Goal: Contribute content: Add original content to the website for others to see

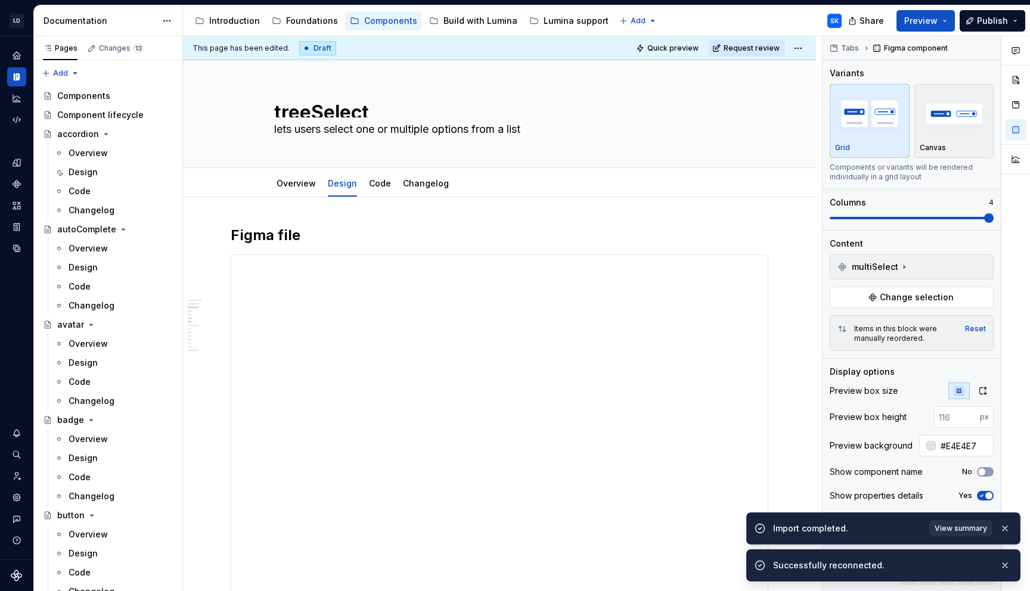
scroll to position [1115, 0]
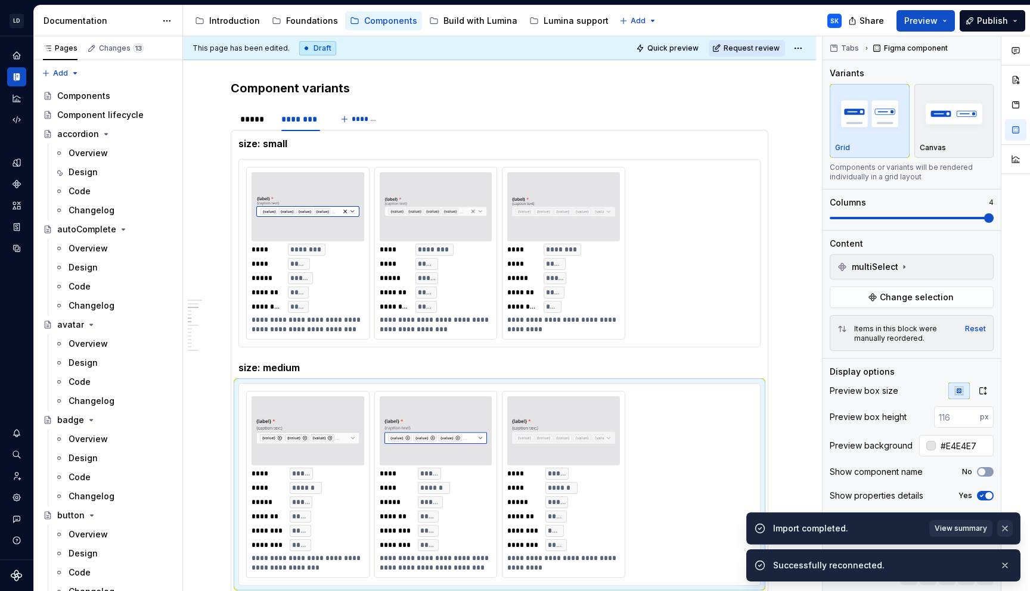
click at [1005, 533] on button "button" at bounding box center [1006, 529] width 16 height 17
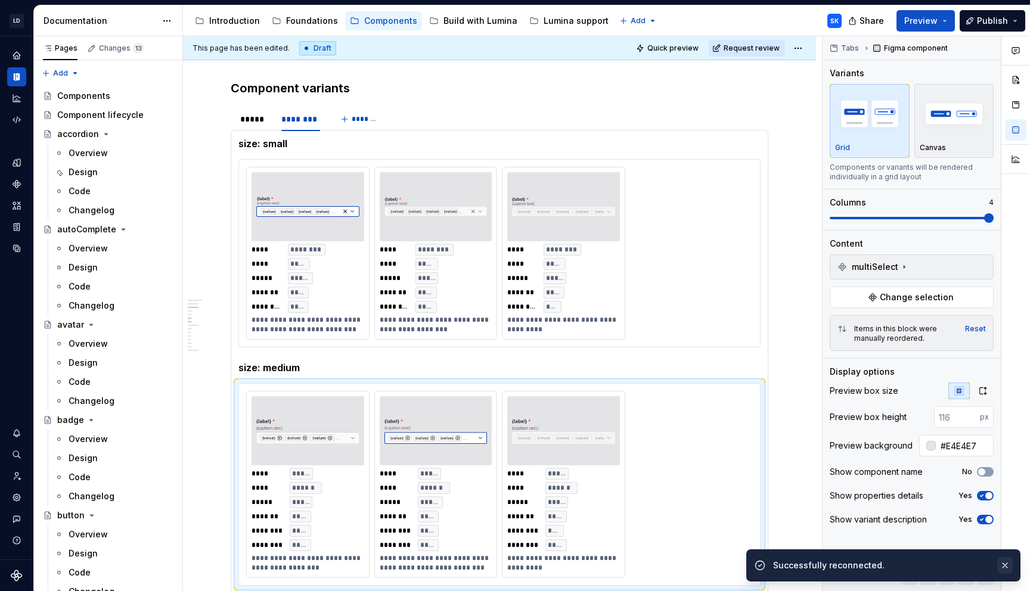
click at [1005, 567] on button "button" at bounding box center [1006, 565] width 16 height 17
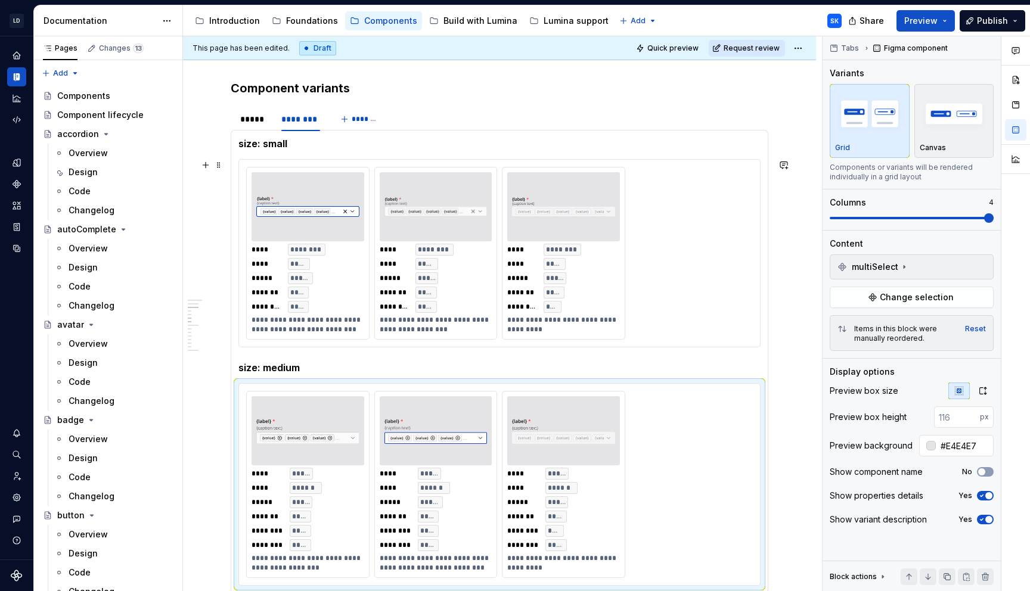
click at [687, 159] on div "**********" at bounding box center [499, 253] width 522 height 188
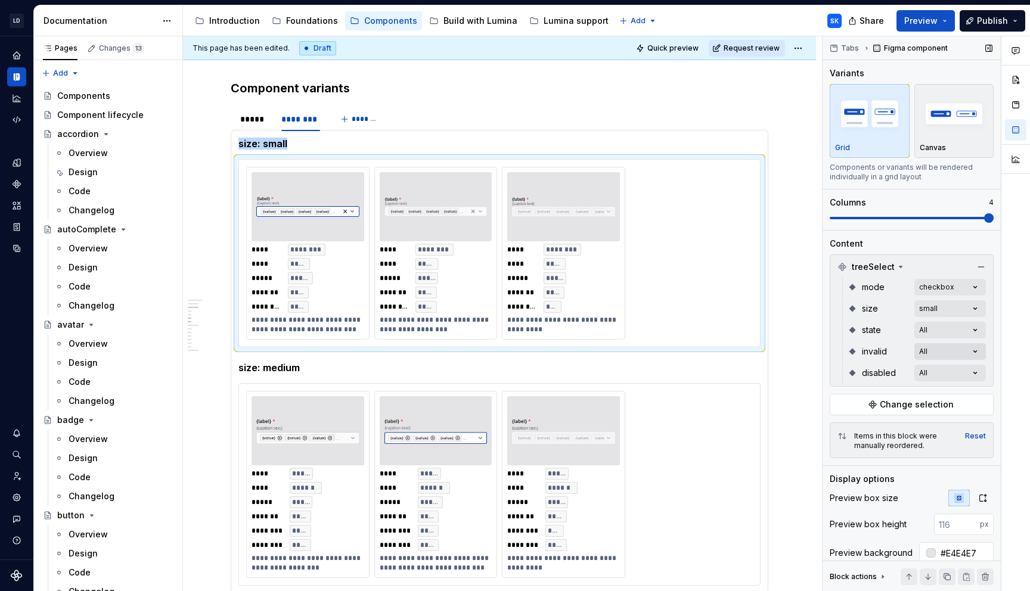
click at [946, 354] on div "Comments Open comments No comments yet Select ‘Comment’ from the block context …" at bounding box center [926, 314] width 207 height 556
click at [968, 371] on icon "button" at bounding box center [967, 372] width 10 height 7
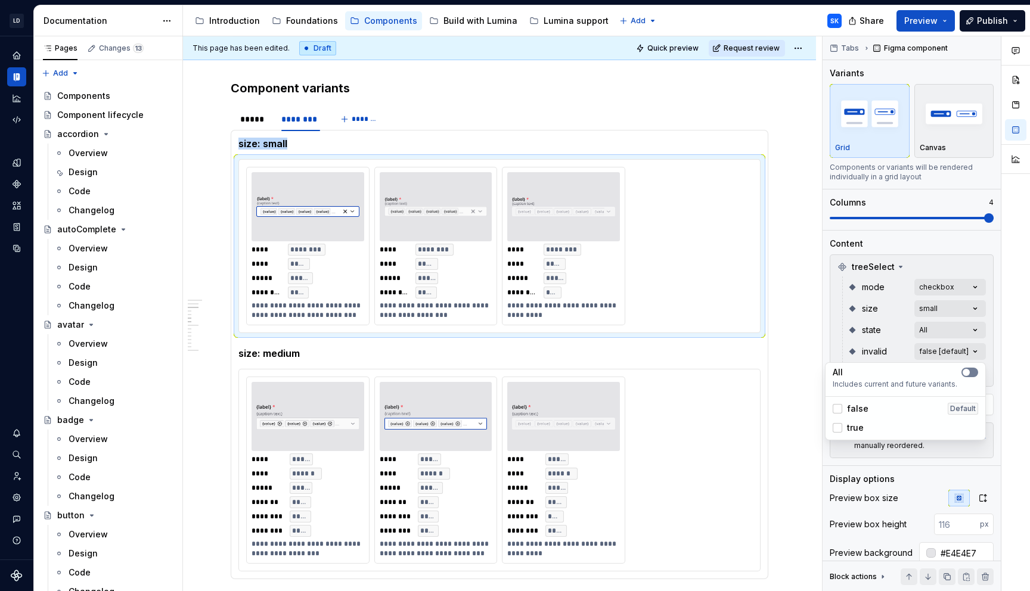
click at [968, 371] on span "button" at bounding box center [966, 372] width 7 height 7
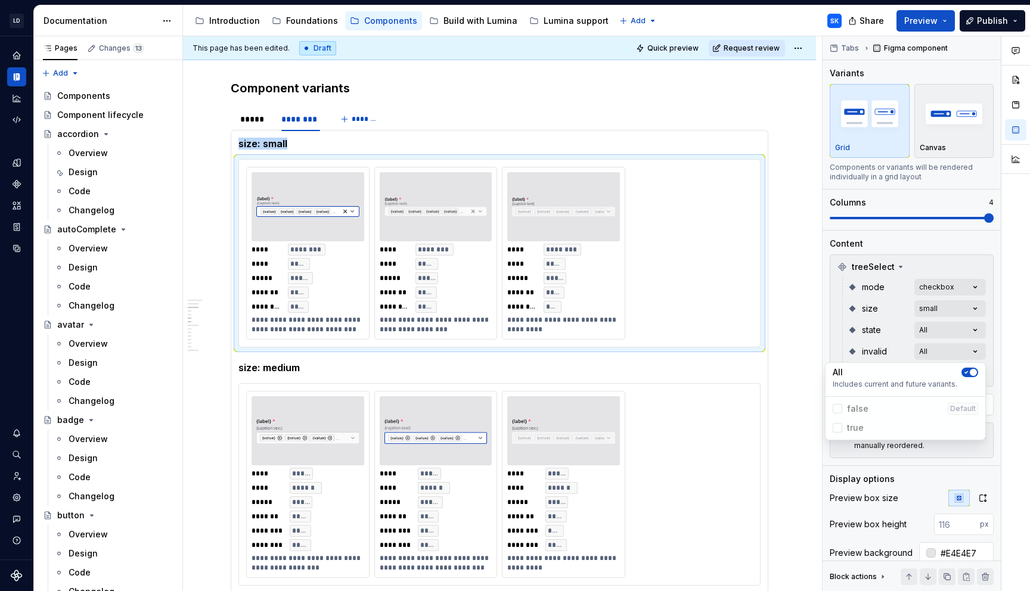
click at [999, 351] on div "Comments Open comments No comments yet Select ‘Comment’ from the block context …" at bounding box center [926, 314] width 207 height 556
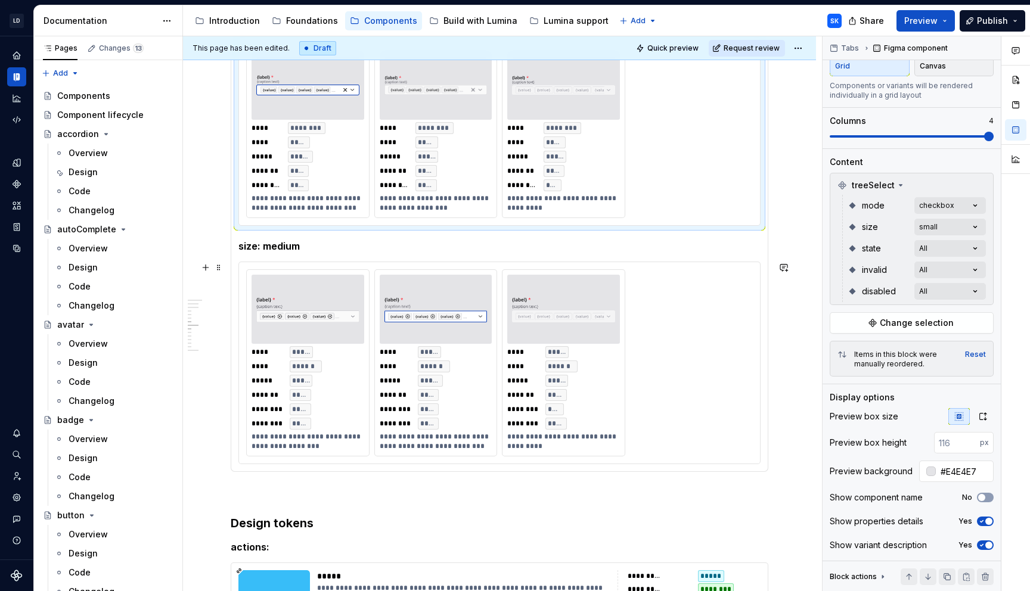
scroll to position [1255, 0]
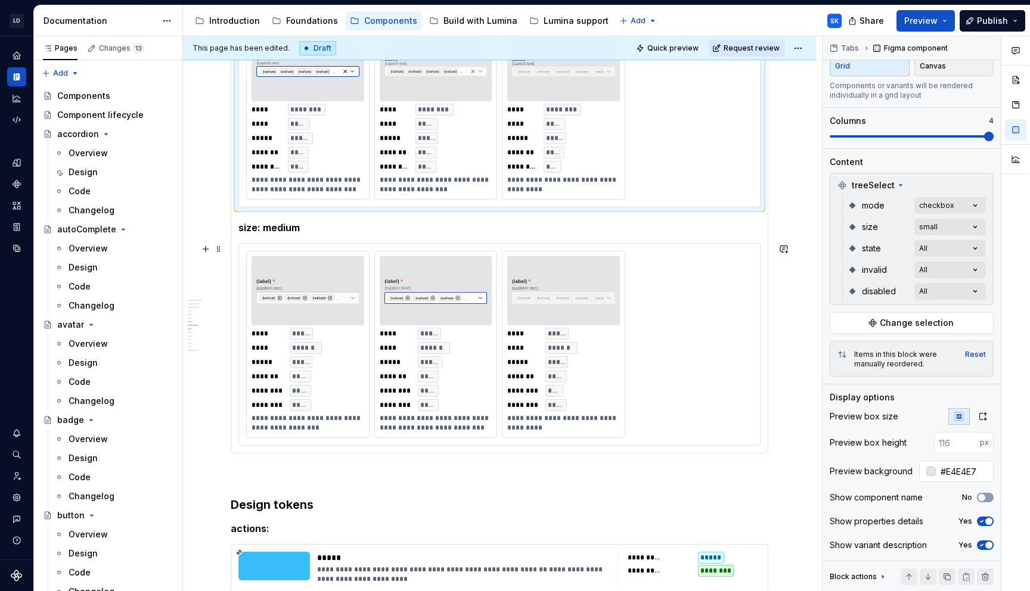
click at [670, 248] on div "**********" at bounding box center [499, 345] width 521 height 202
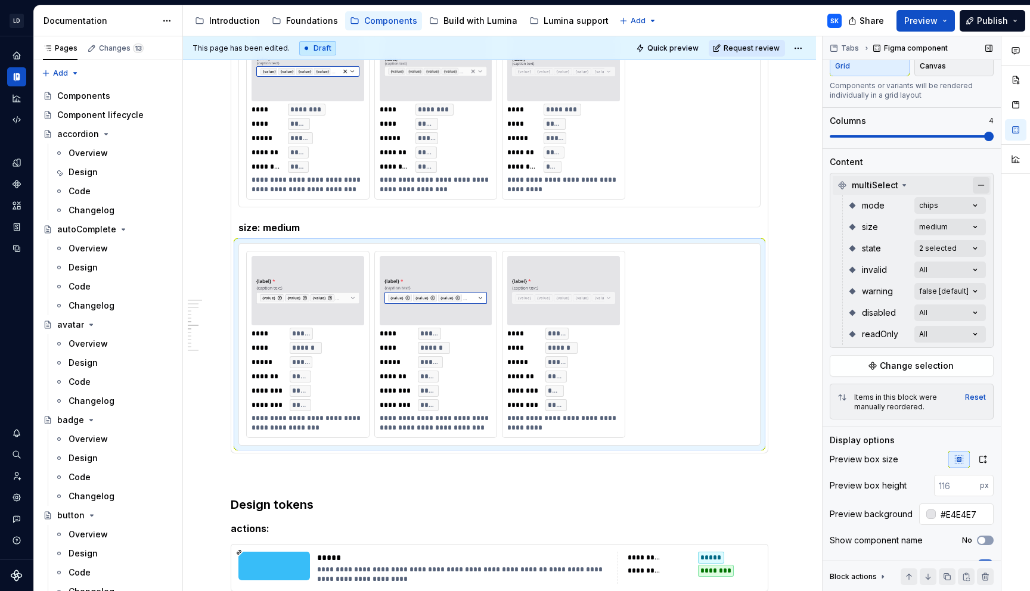
click at [983, 182] on button "button" at bounding box center [981, 185] width 17 height 17
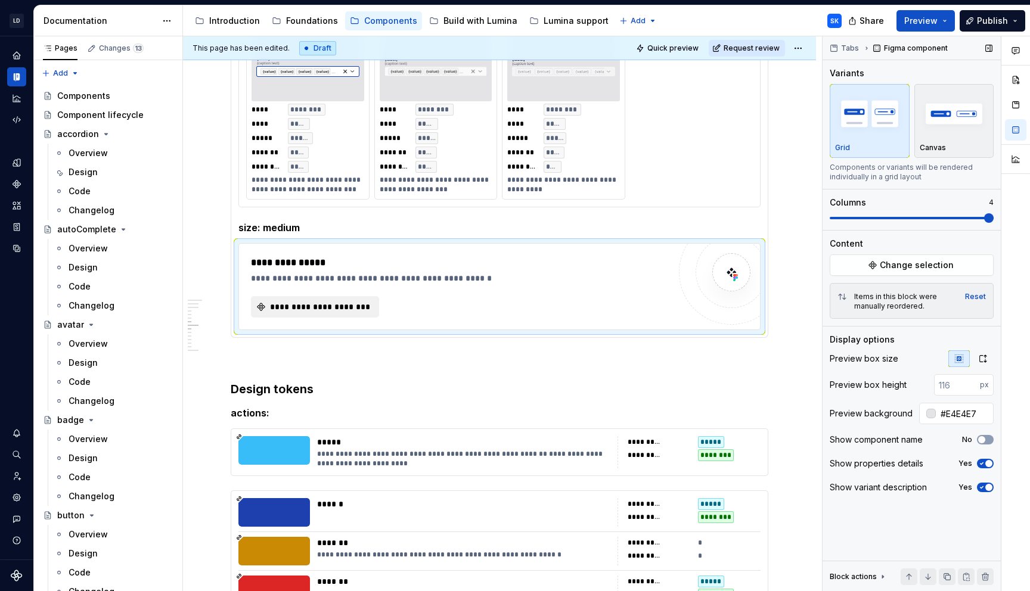
scroll to position [0, 0]
click at [920, 262] on span "Change selection" at bounding box center [917, 265] width 74 height 12
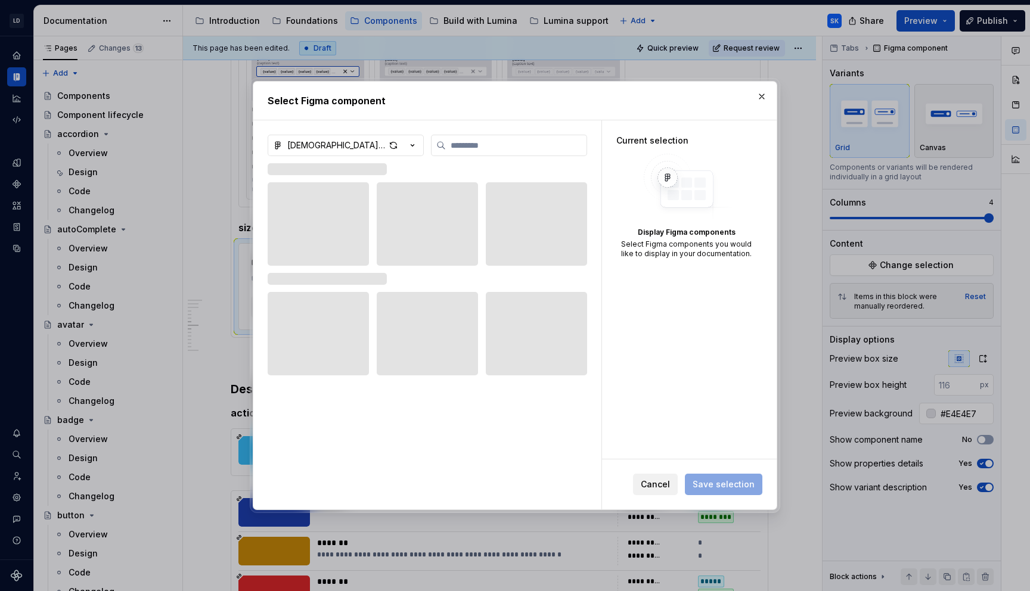
type textarea "*"
type input "****"
type textarea "*"
type input "****"
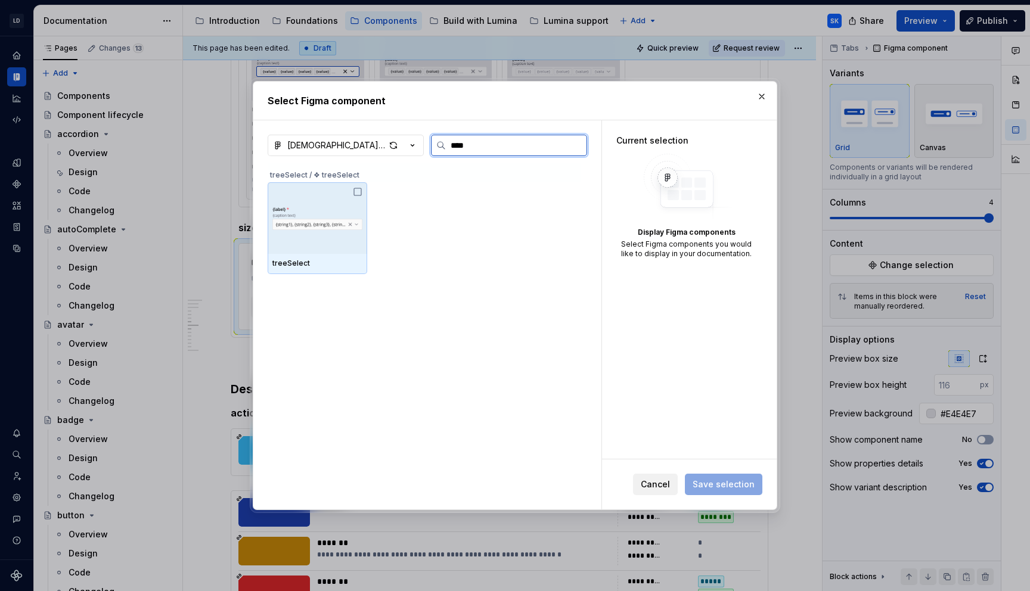
click at [363, 194] on icon at bounding box center [358, 192] width 10 height 10
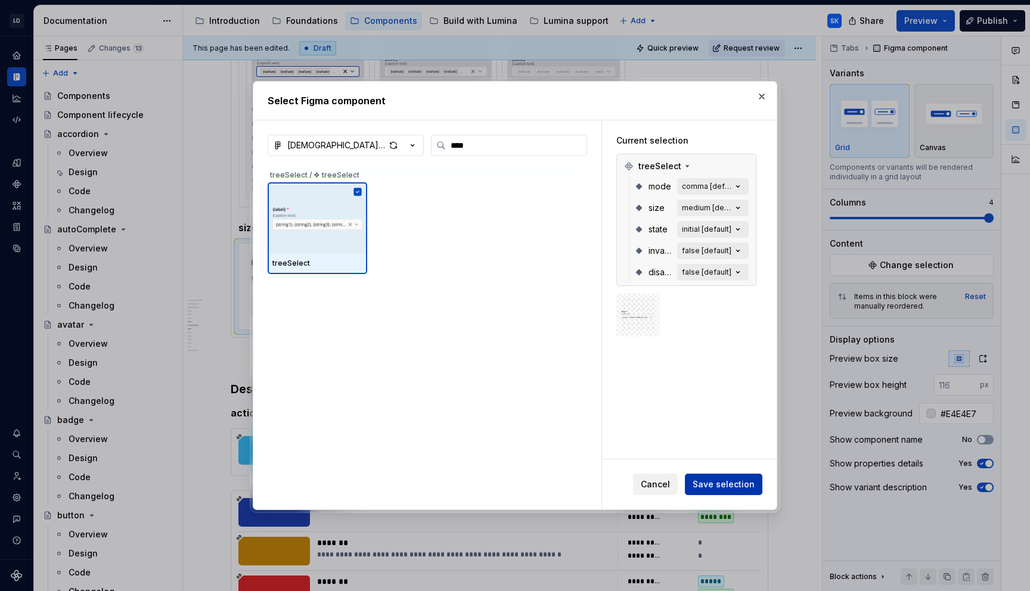
click at [747, 490] on span "Save selection" at bounding box center [724, 485] width 62 height 12
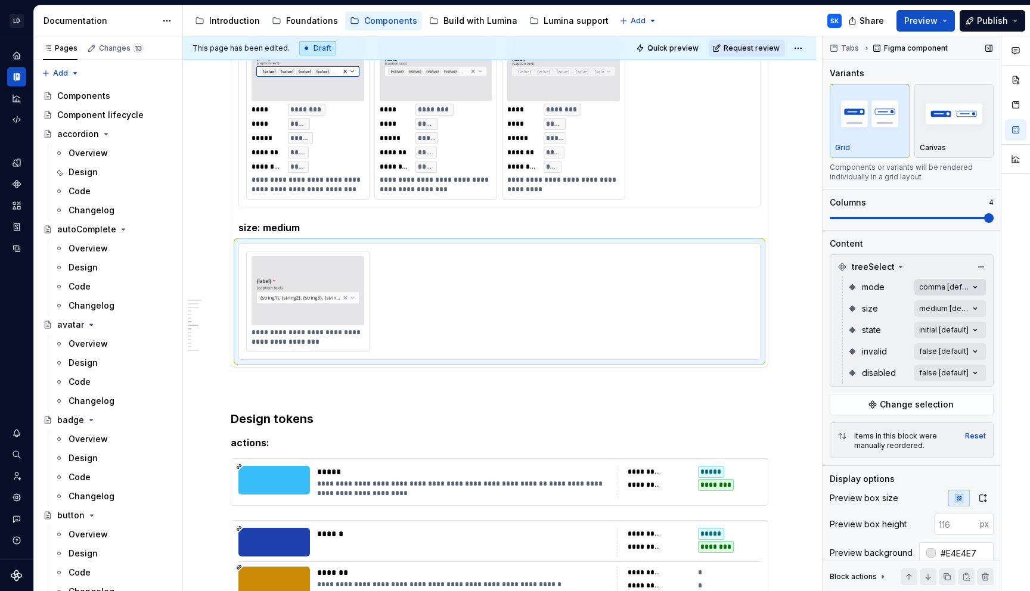
click at [976, 283] on div "Comments Open comments No comments yet Select ‘Comment’ from the block context …" at bounding box center [926, 314] width 207 height 556
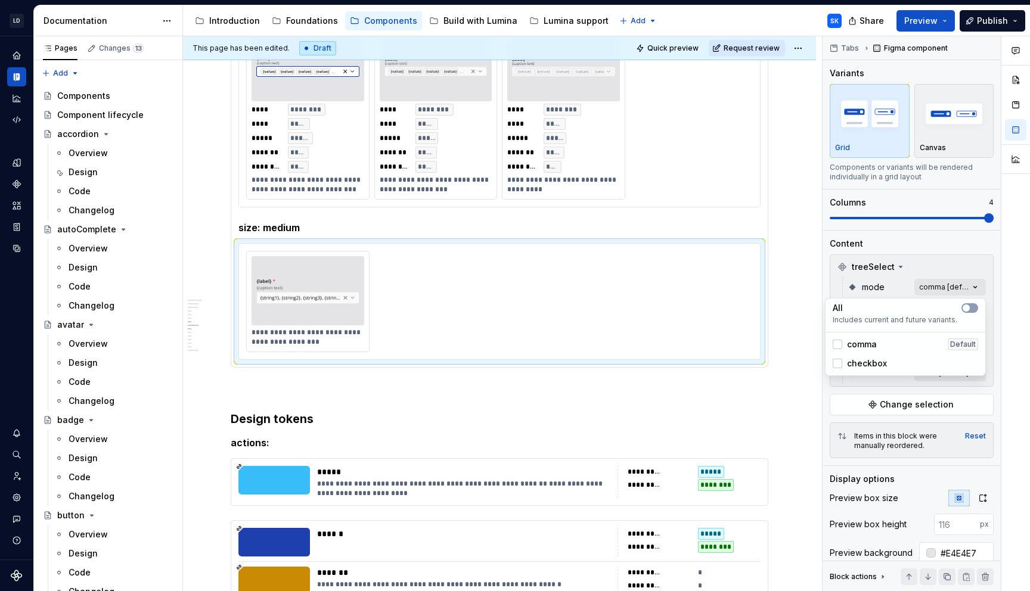
click at [861, 363] on span "checkbox" at bounding box center [867, 364] width 40 height 12
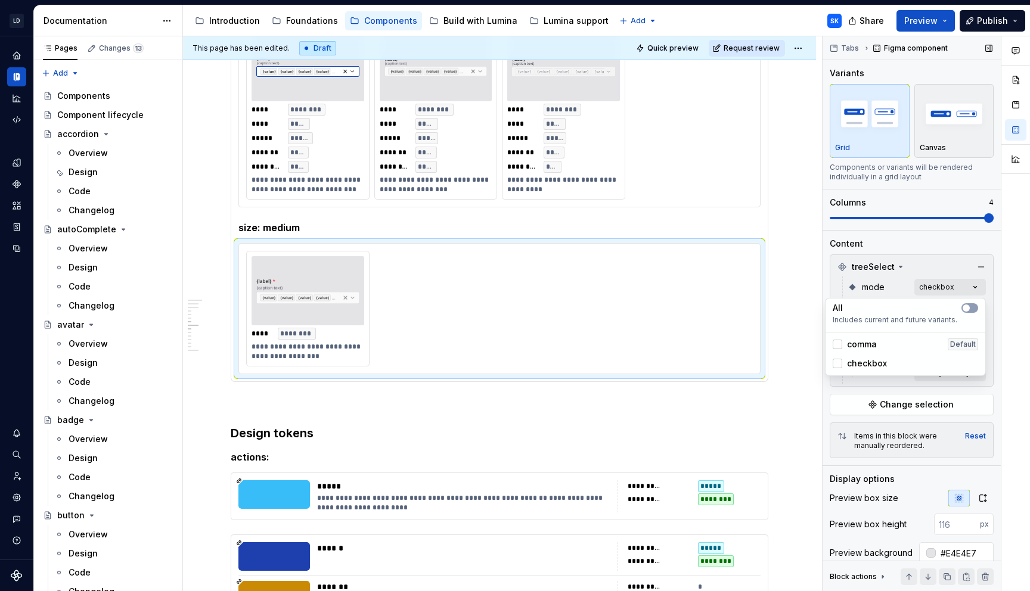
click at [1005, 320] on div at bounding box center [1016, 314] width 29 height 556
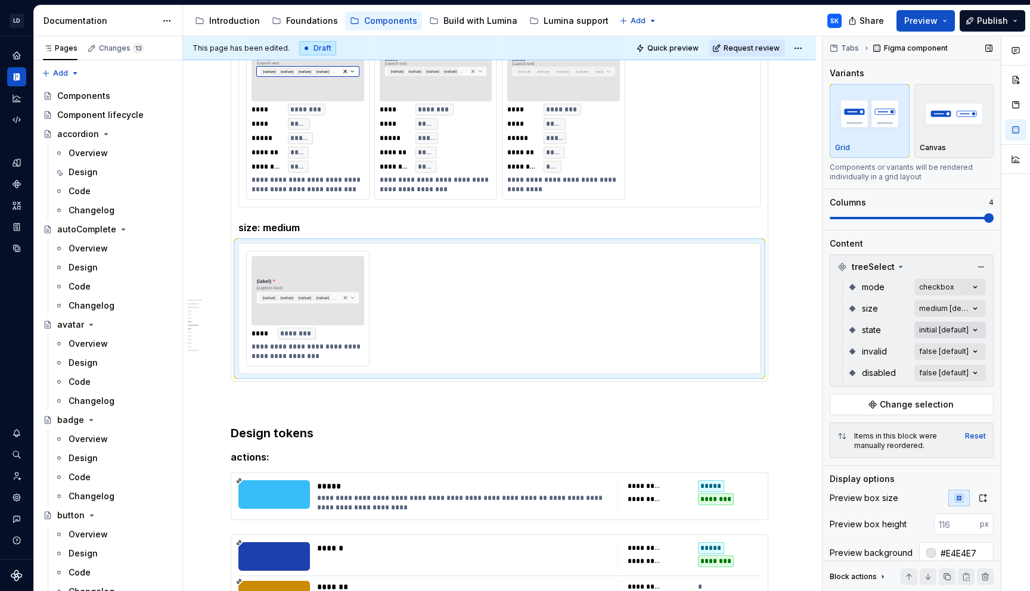
click at [974, 328] on div "Comments Open comments No comments yet Select ‘Comment’ from the block context …" at bounding box center [926, 314] width 207 height 556
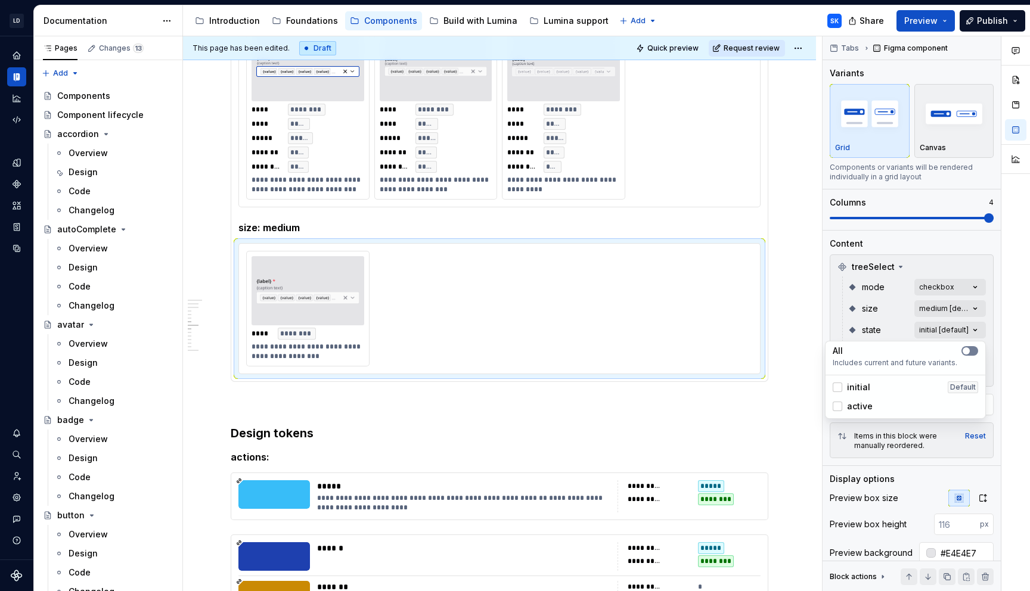
click at [971, 350] on icon "button" at bounding box center [967, 351] width 10 height 7
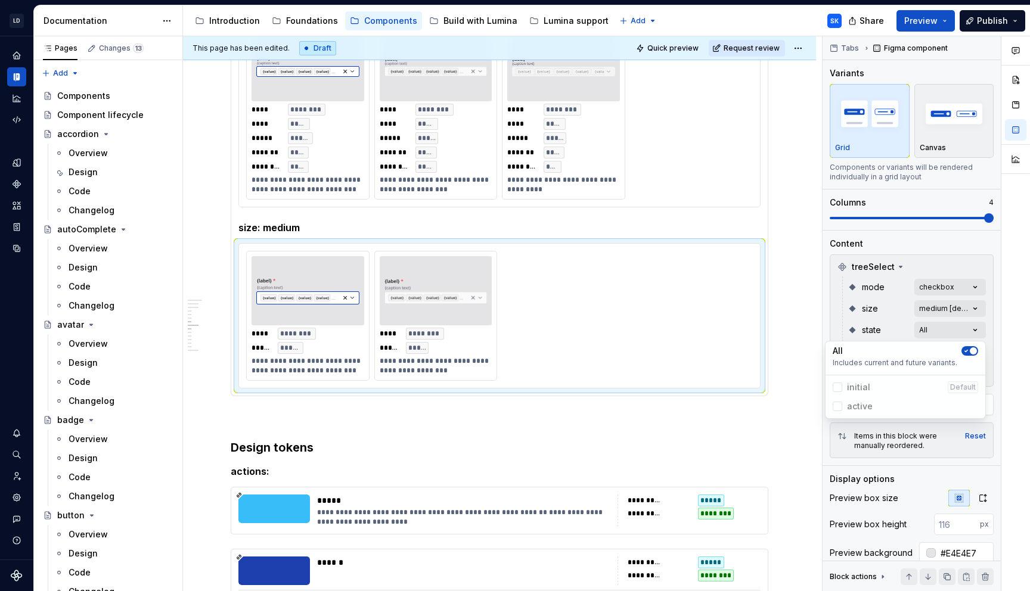
click at [990, 330] on div "Comments Open comments No comments yet Select ‘Comment’ from the block context …" at bounding box center [926, 314] width 207 height 556
click at [978, 349] on div "Comments Open comments No comments yet Select ‘Comment’ from the block context …" at bounding box center [926, 314] width 207 height 556
click at [969, 371] on span "button" at bounding box center [966, 372] width 7 height 7
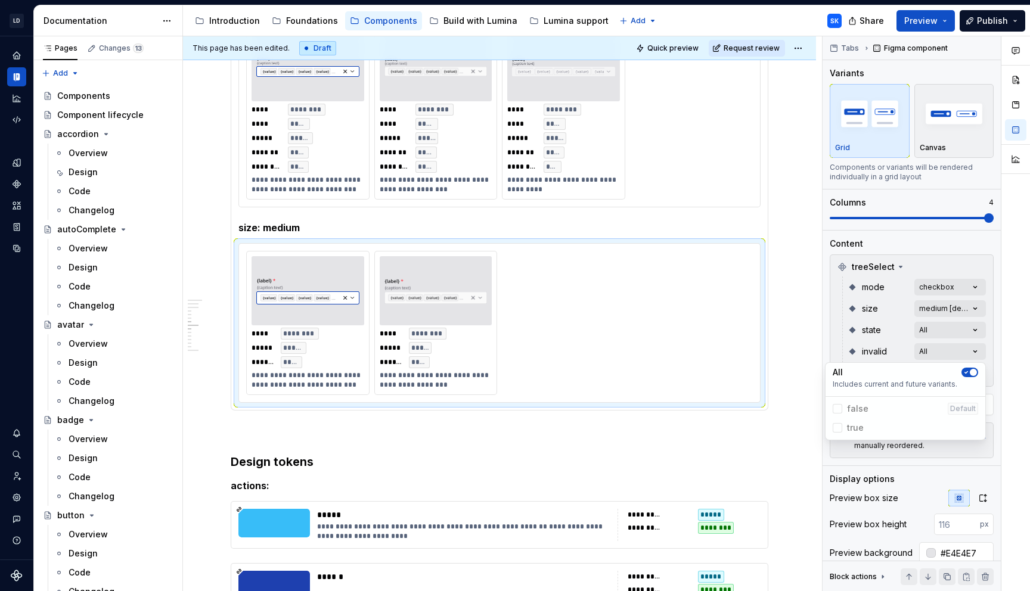
click at [996, 347] on div "Comments Open comments No comments yet Select ‘Comment’ from the block context …" at bounding box center [926, 314] width 207 height 556
click at [978, 373] on div "Comments Open comments No comments yet Select ‘Comment’ from the block context …" at bounding box center [926, 314] width 207 height 556
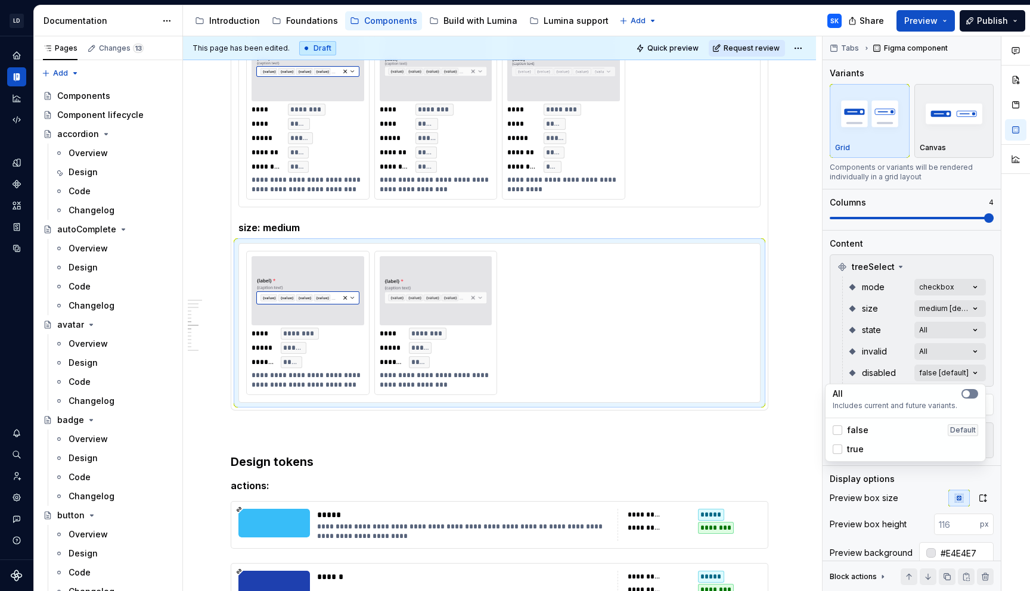
click at [972, 392] on button "button" at bounding box center [970, 394] width 17 height 10
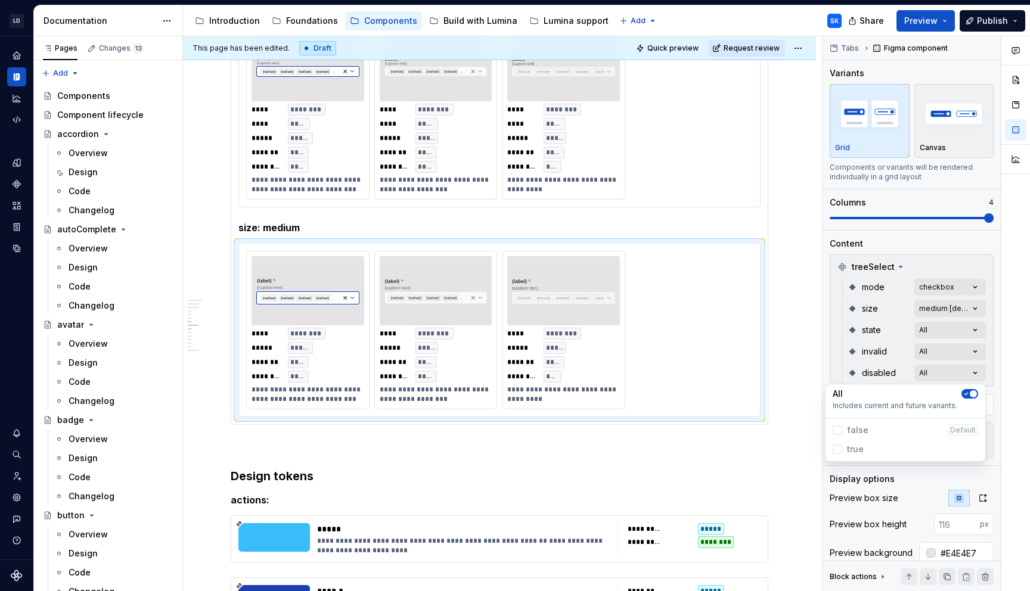
click at [309, 272] on html "LD Lumina Web SK Dataset MxC-Fac Documentation Accessibility guide for tree Pag…" at bounding box center [515, 295] width 1030 height 591
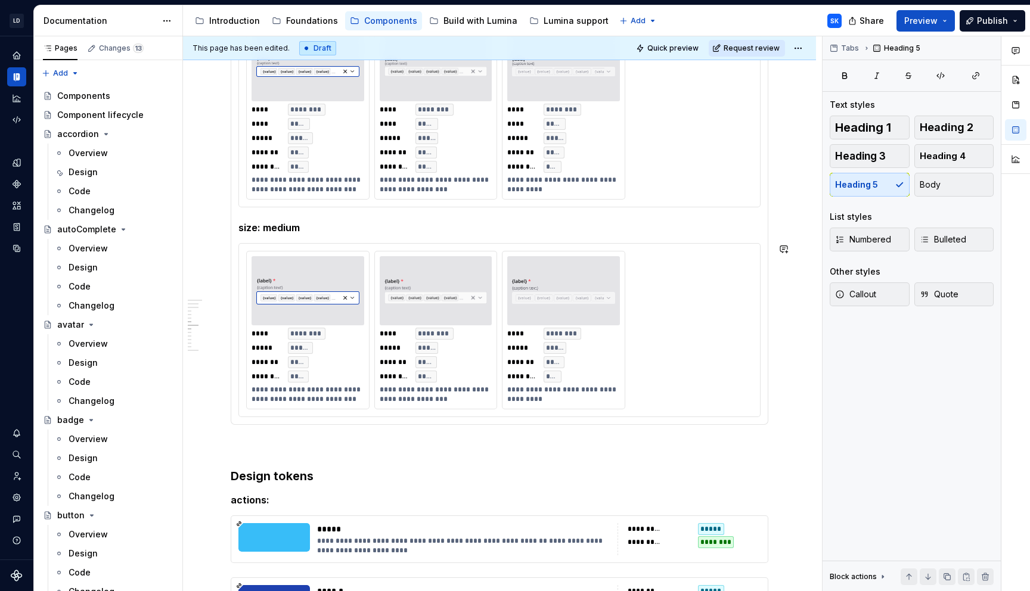
scroll to position [1230, 0]
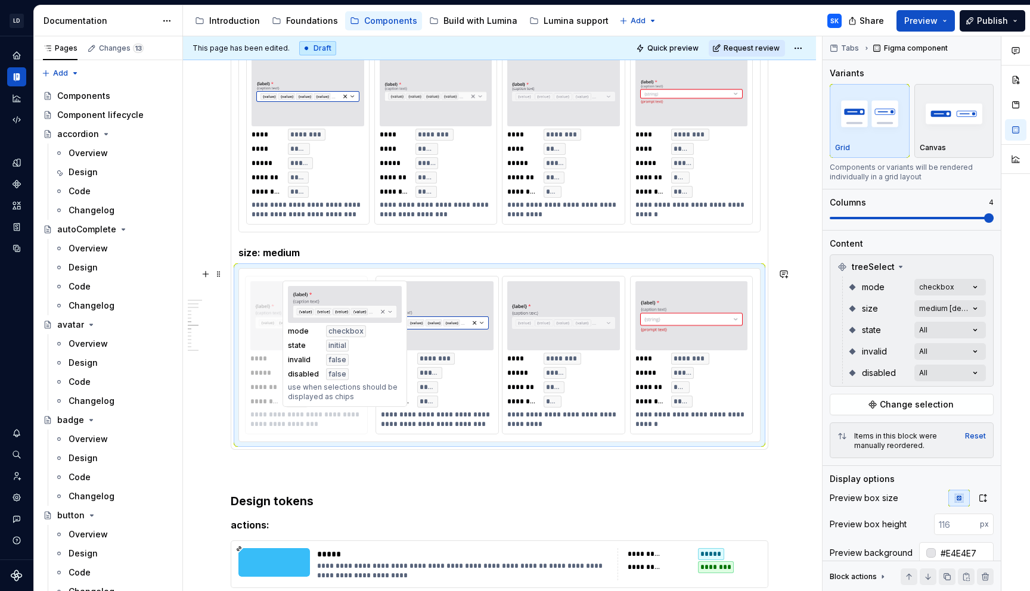
drag, startPoint x: 421, startPoint y: 279, endPoint x: 324, endPoint y: 284, distance: 97.3
click at [324, 284] on body "LD Lumina Web SK Dataset MxC-Fac Documentation Accessibility guide for tree Pag…" at bounding box center [515, 295] width 1030 height 591
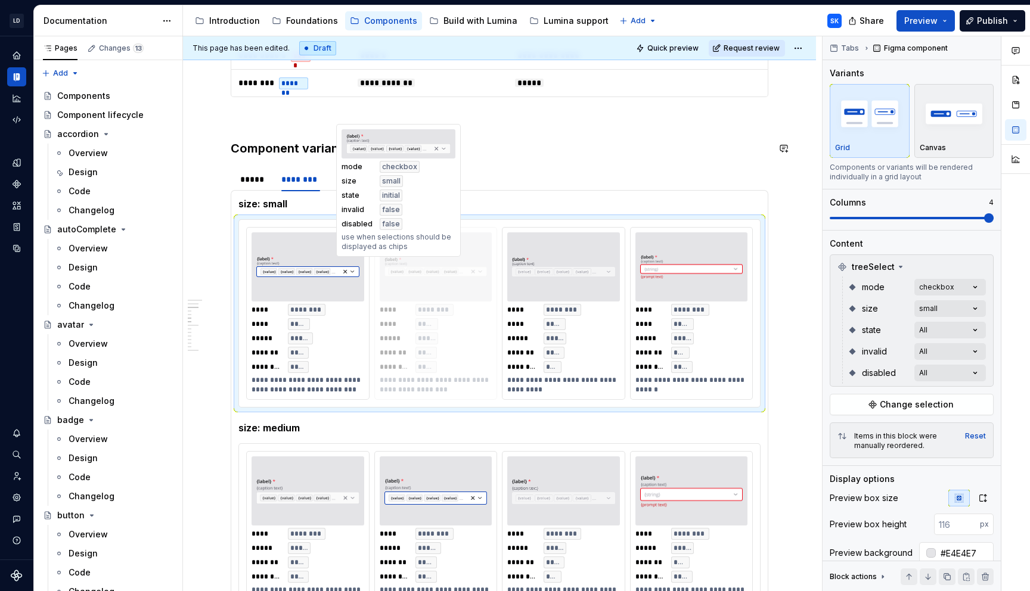
scroll to position [1048, 0]
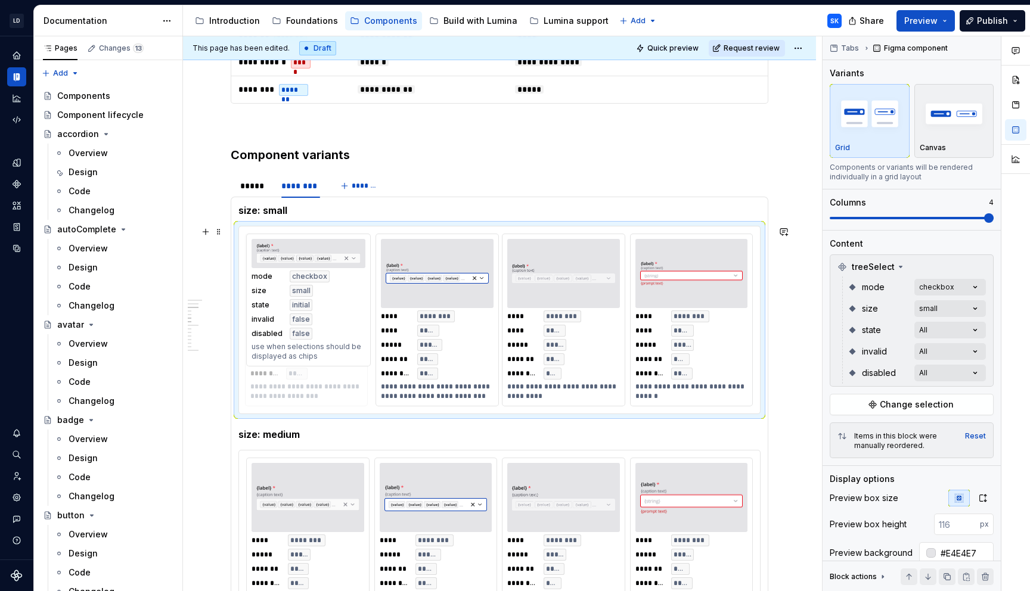
drag, startPoint x: 428, startPoint y: 114, endPoint x: 320, endPoint y: 266, distance: 186.4
click at [320, 266] on body "LD Lumina Web SK Dataset MxC-Fac Documentation Accessibility guide for tree Pag…" at bounding box center [515, 295] width 1030 height 591
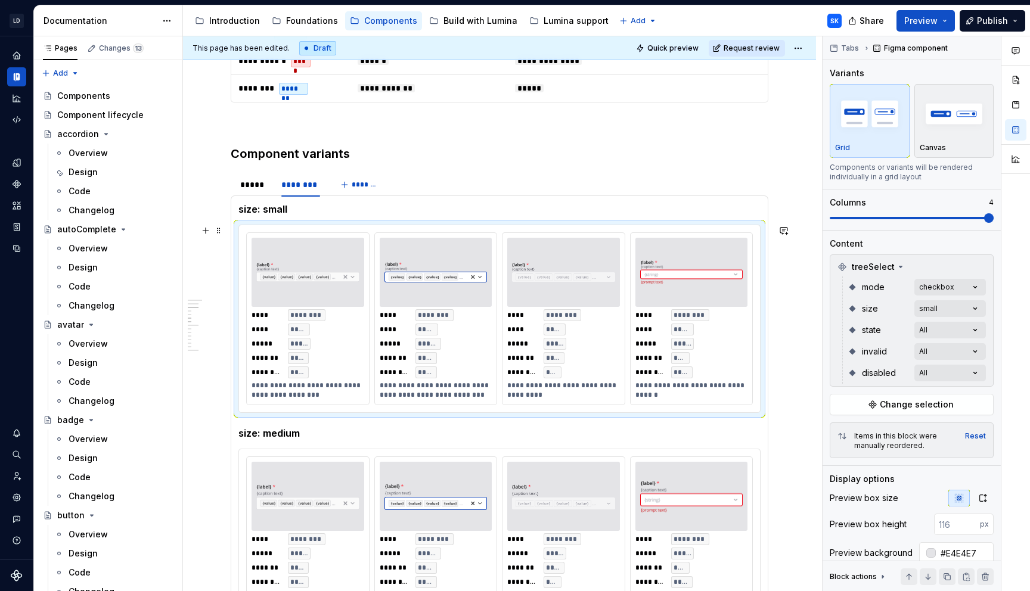
scroll to position [1043, 0]
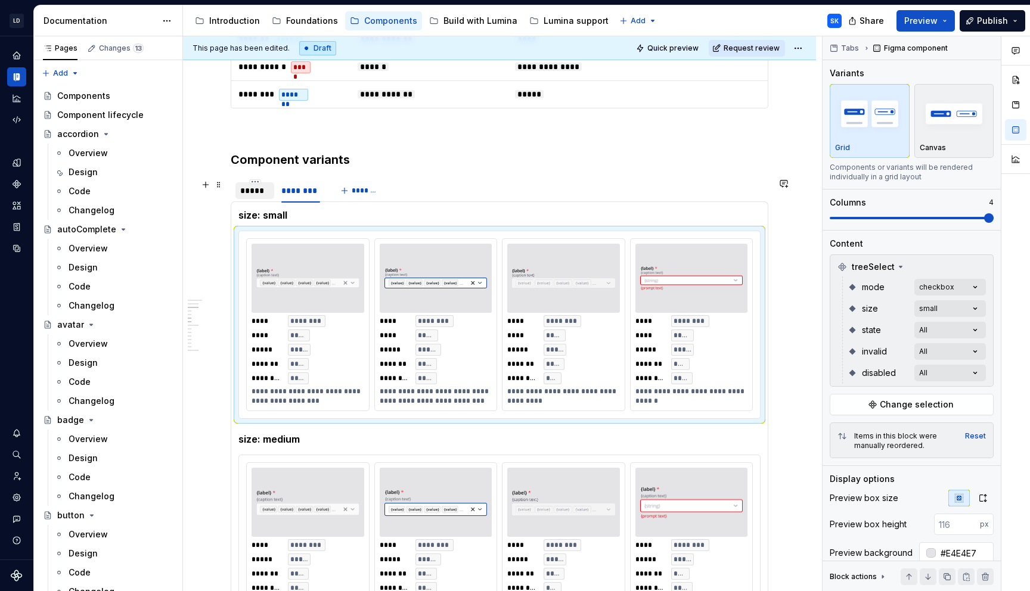
click at [254, 191] on div "*****" at bounding box center [254, 191] width 29 height 12
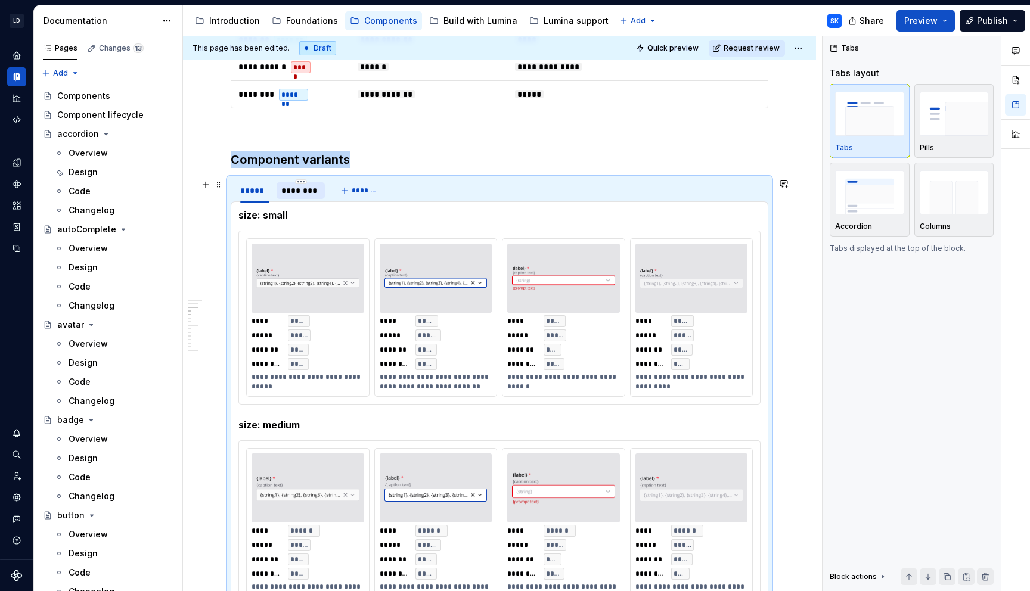
click at [315, 187] on div "********" at bounding box center [300, 191] width 39 height 12
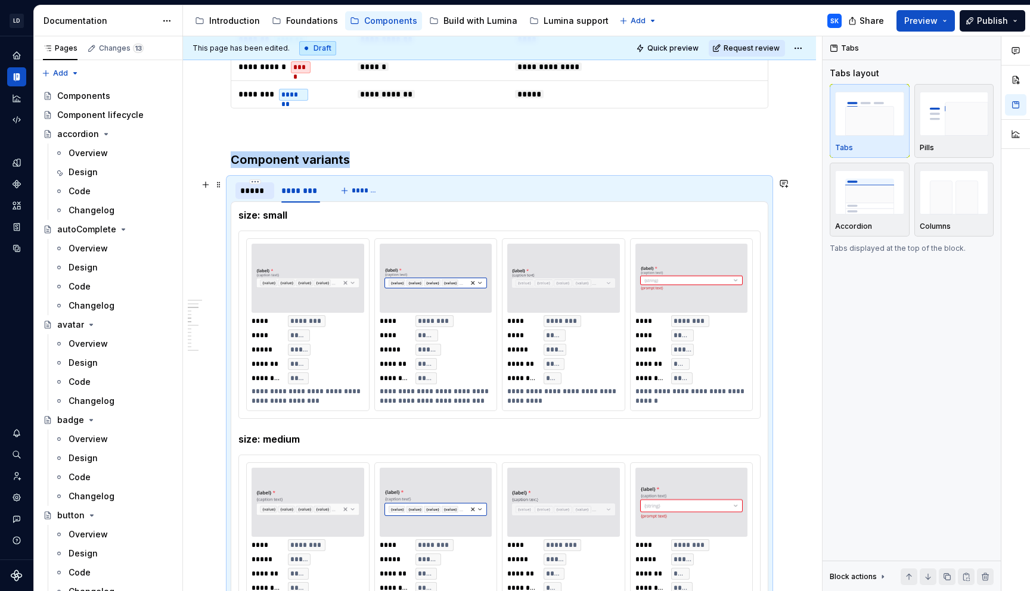
click at [267, 197] on div "*****" at bounding box center [255, 190] width 39 height 17
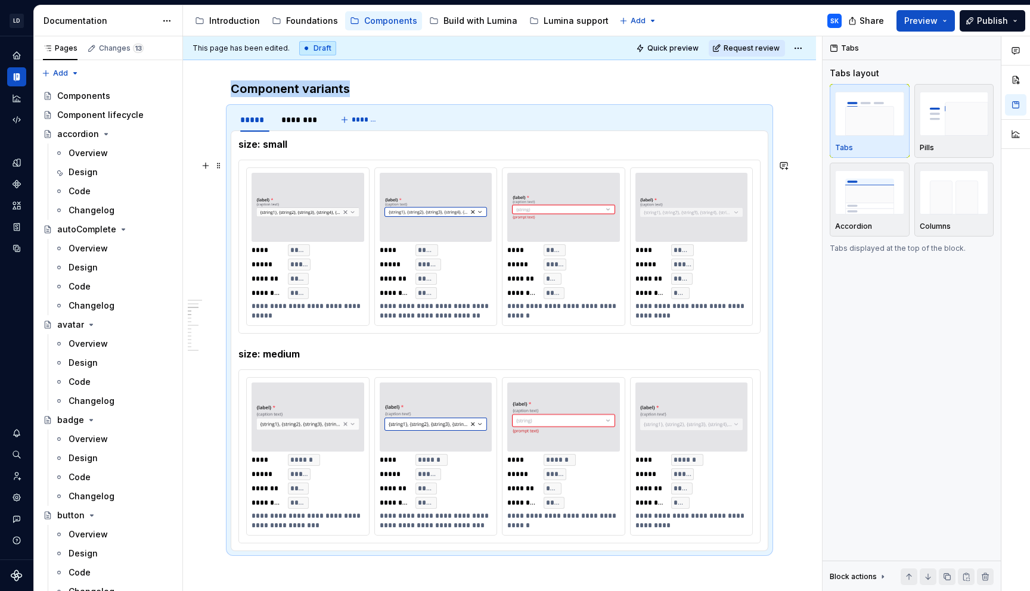
scroll to position [1116, 0]
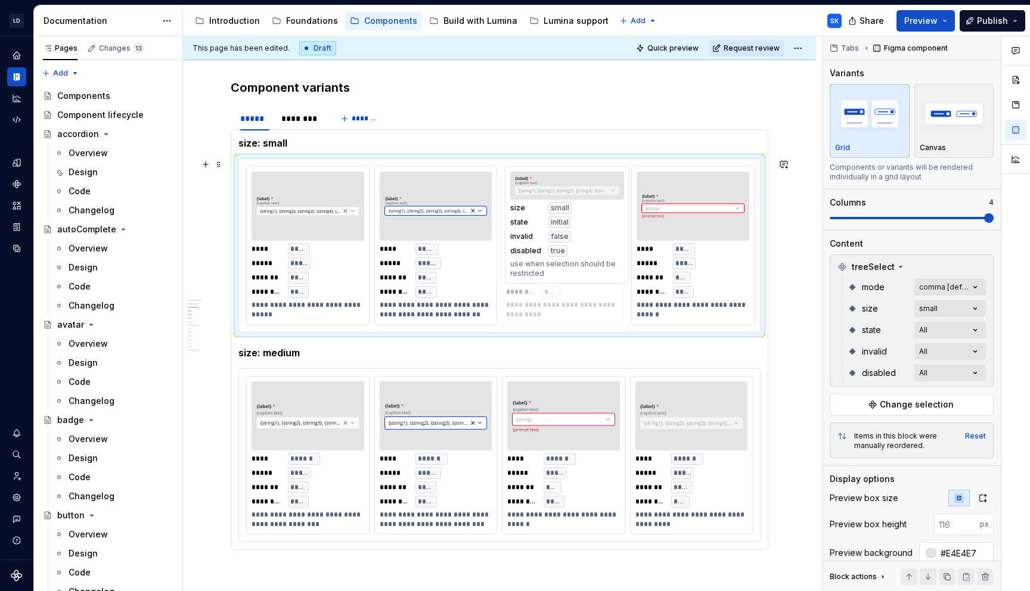
drag, startPoint x: 705, startPoint y: 182, endPoint x: 581, endPoint y: 191, distance: 124.4
click at [581, 191] on body "LD Lumina Web SK Dataset MxC-Fac Documentation Accessibility guide for tree Pag…" at bounding box center [515, 295] width 1030 height 591
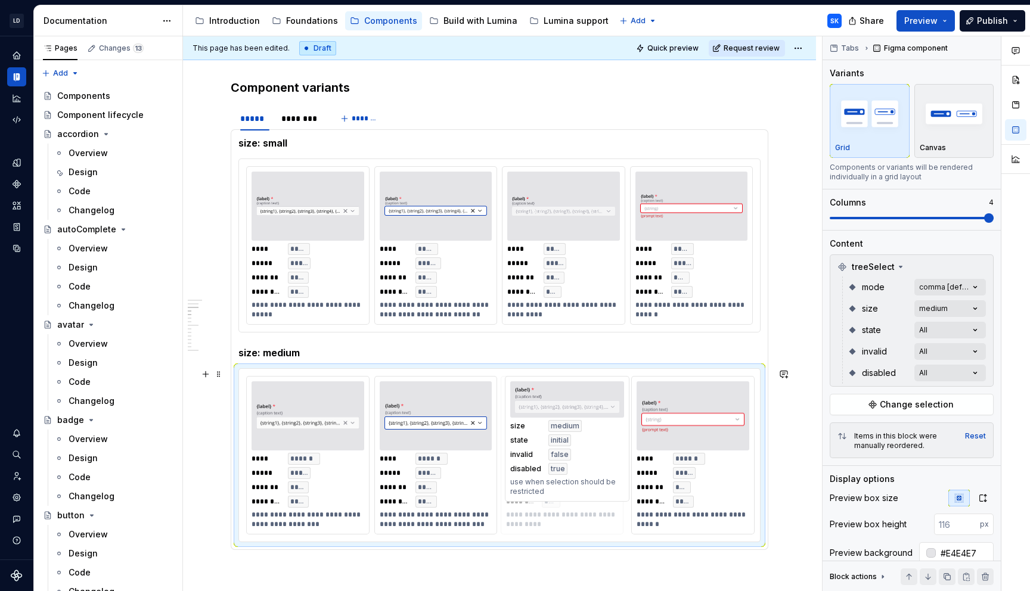
drag, startPoint x: 689, startPoint y: 389, endPoint x: 598, endPoint y: 392, distance: 91.3
click at [598, 392] on body "LD Lumina Web SK Dataset MxC-Fac Documentation Accessibility guide for tree Pag…" at bounding box center [515, 295] width 1030 height 591
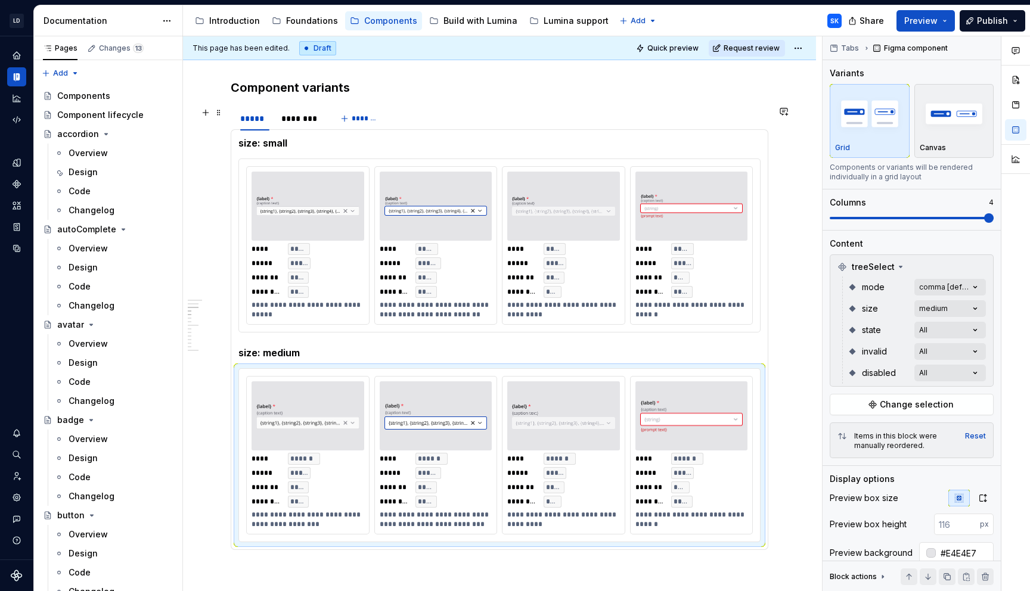
click at [300, 129] on div "***** ********" at bounding box center [280, 122] width 99 height 30
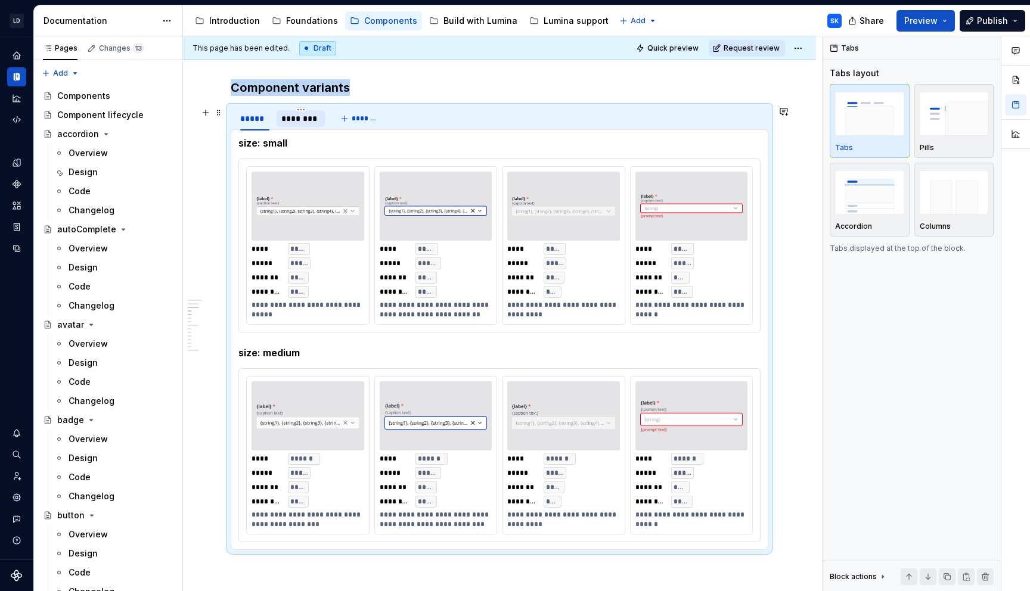
click at [306, 123] on div "********" at bounding box center [300, 119] width 39 height 12
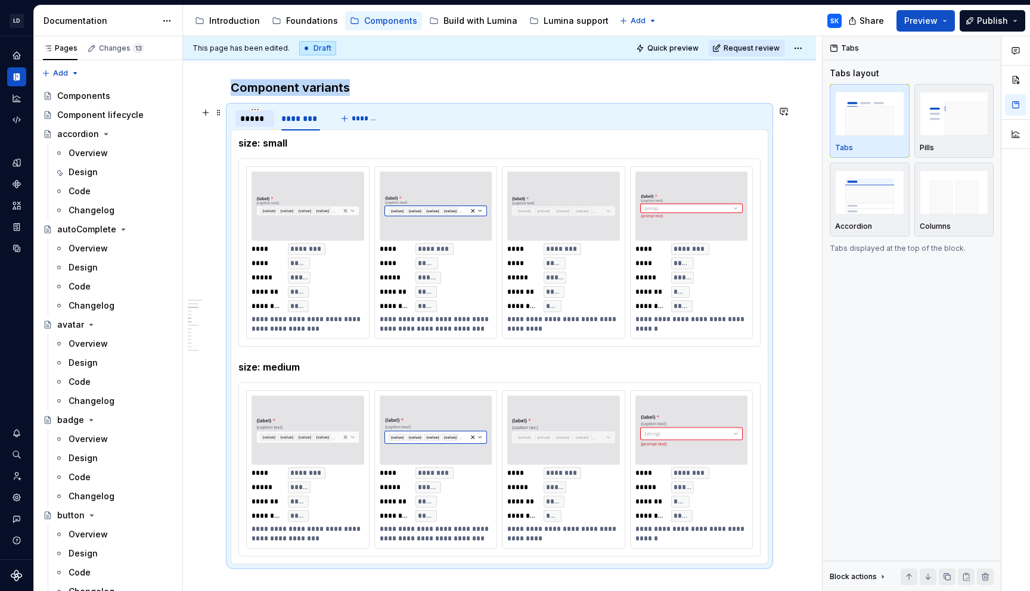
click at [261, 125] on div "*****" at bounding box center [255, 118] width 39 height 17
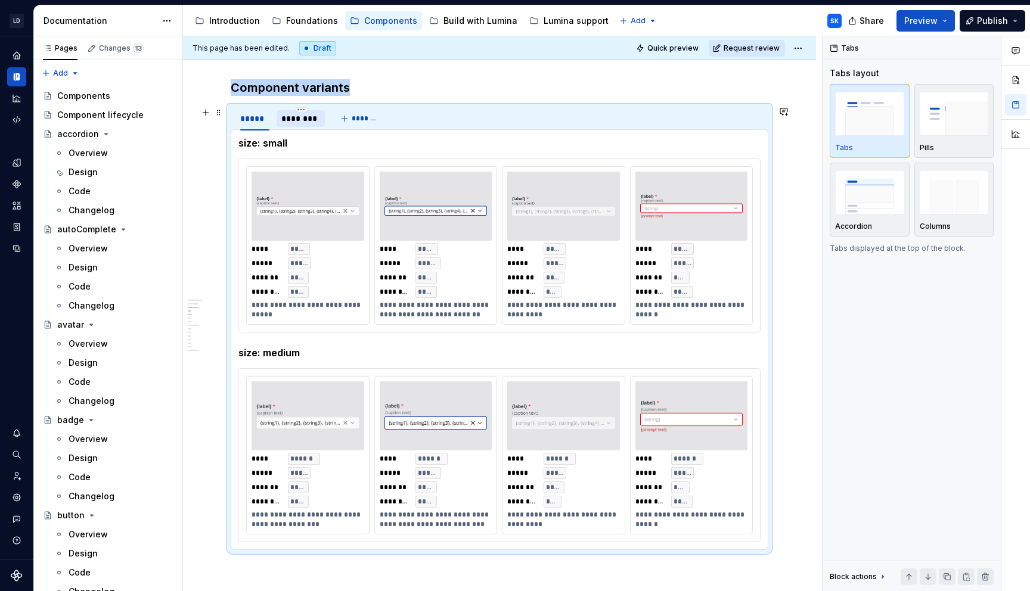
click at [291, 122] on div "********" at bounding box center [300, 119] width 39 height 12
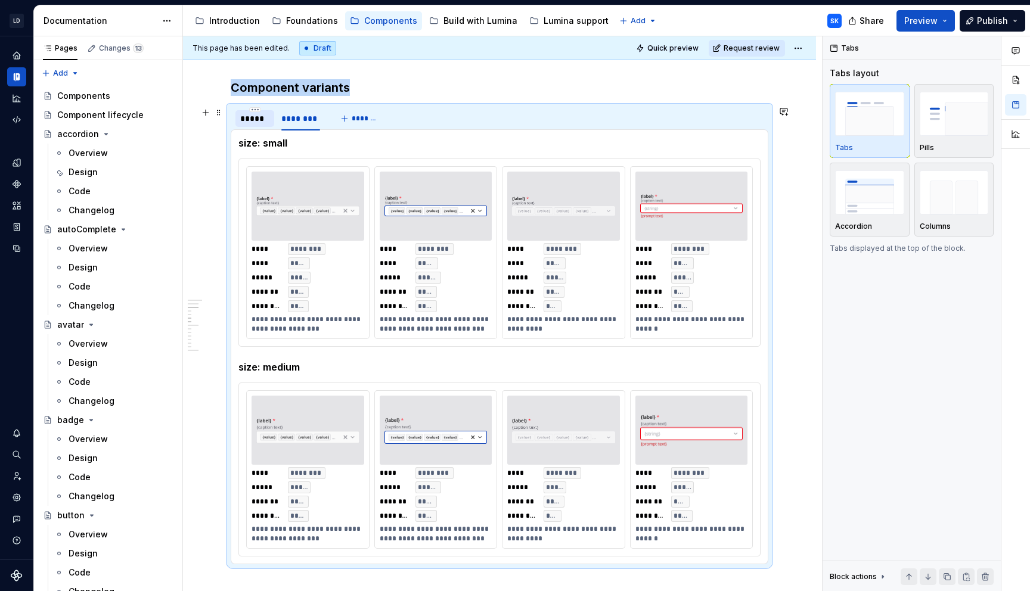
click at [268, 126] on div "*****" at bounding box center [255, 118] width 39 height 17
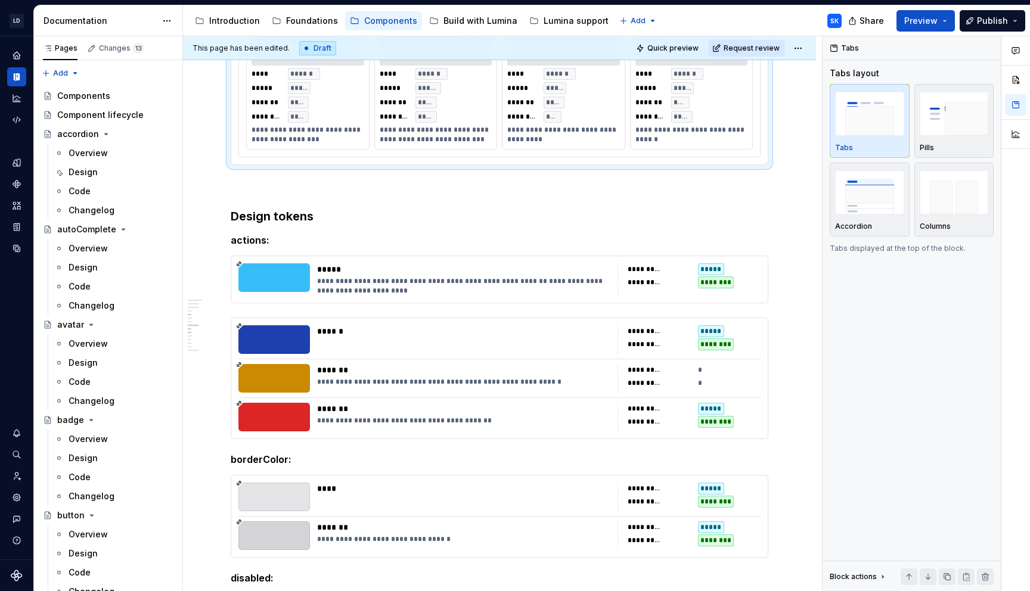
scroll to position [1637, 0]
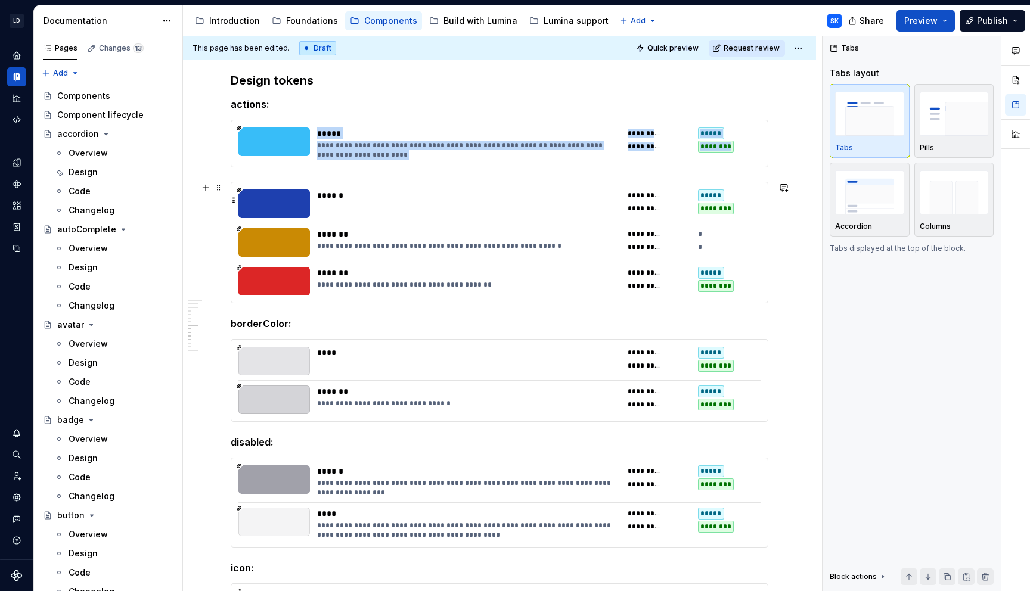
click at [422, 194] on div "******" at bounding box center [466, 196] width 299 height 12
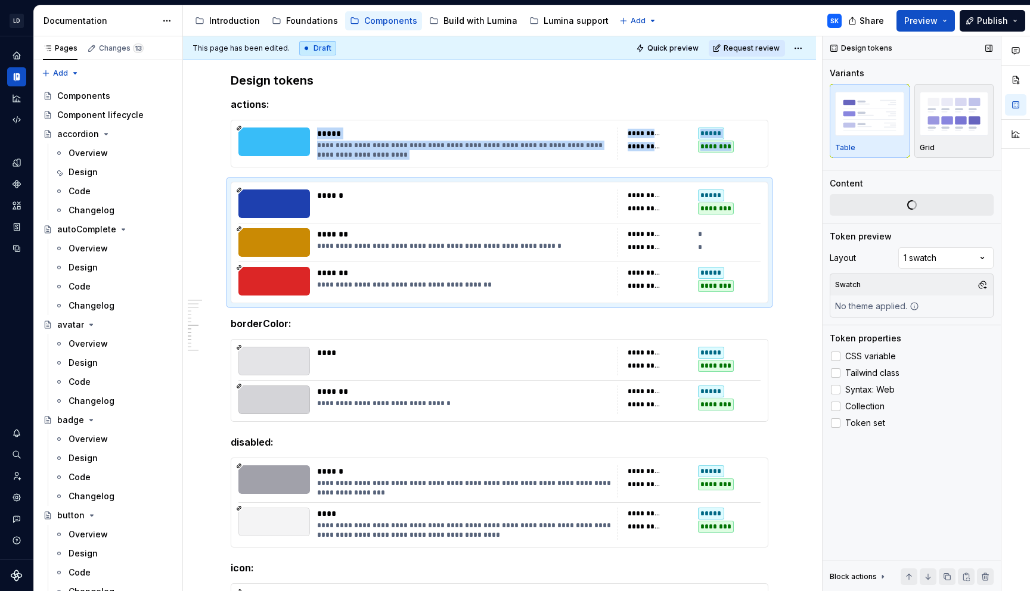
type textarea "*"
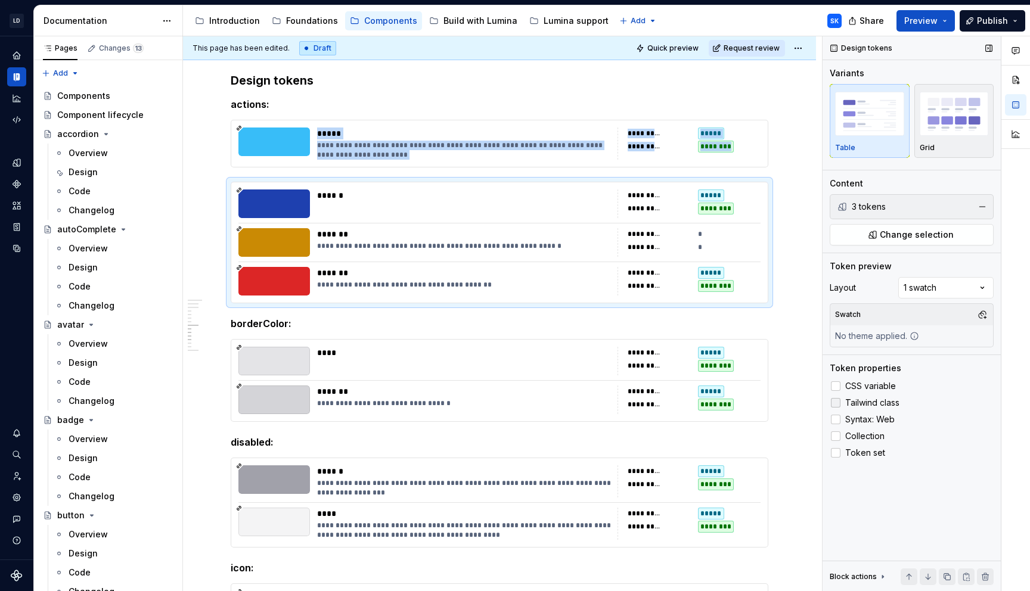
click at [868, 405] on span "Tailwind class" at bounding box center [872, 403] width 54 height 10
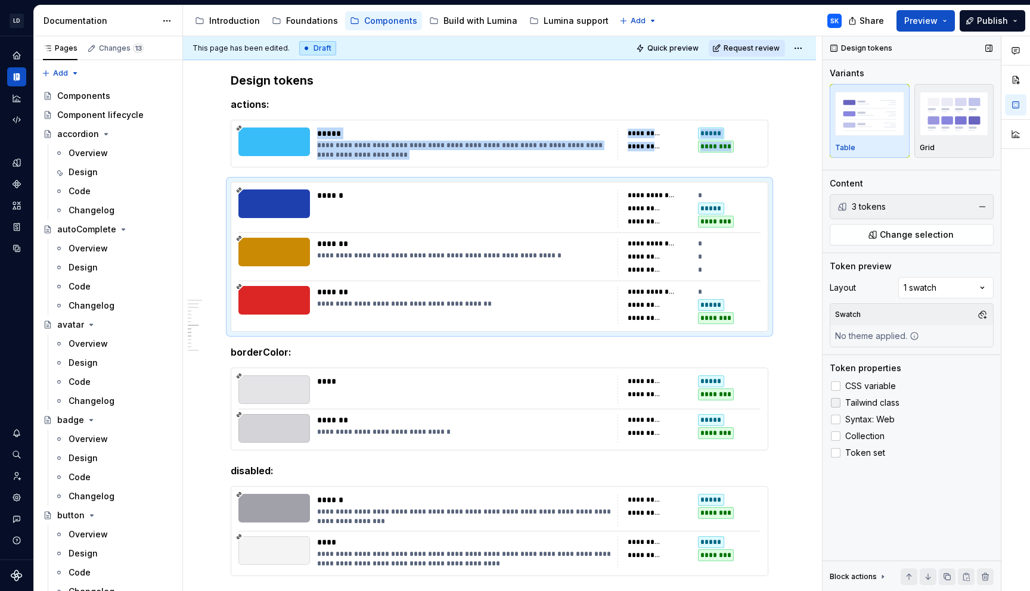
click at [868, 405] on span "Tailwind class" at bounding box center [872, 403] width 54 height 10
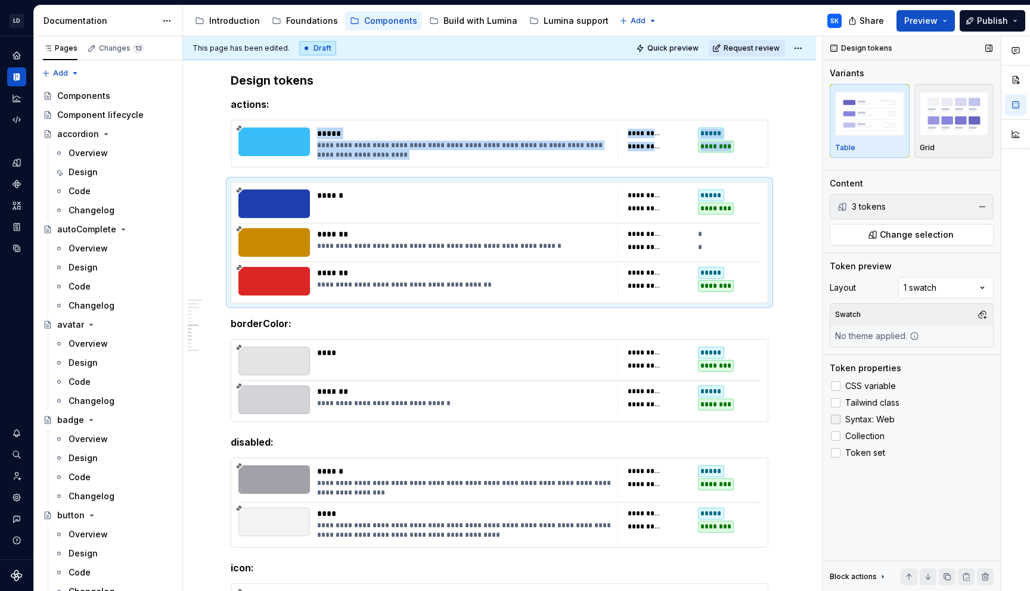
click at [868, 416] on span "Syntax: Web" at bounding box center [869, 420] width 49 height 10
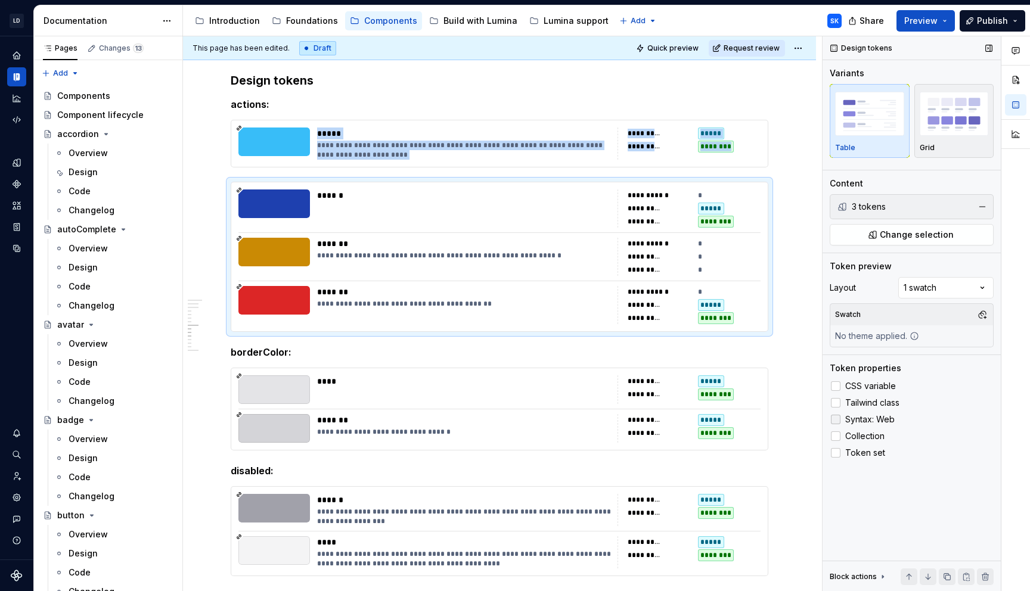
click at [868, 416] on span "Syntax: Web" at bounding box center [869, 420] width 49 height 10
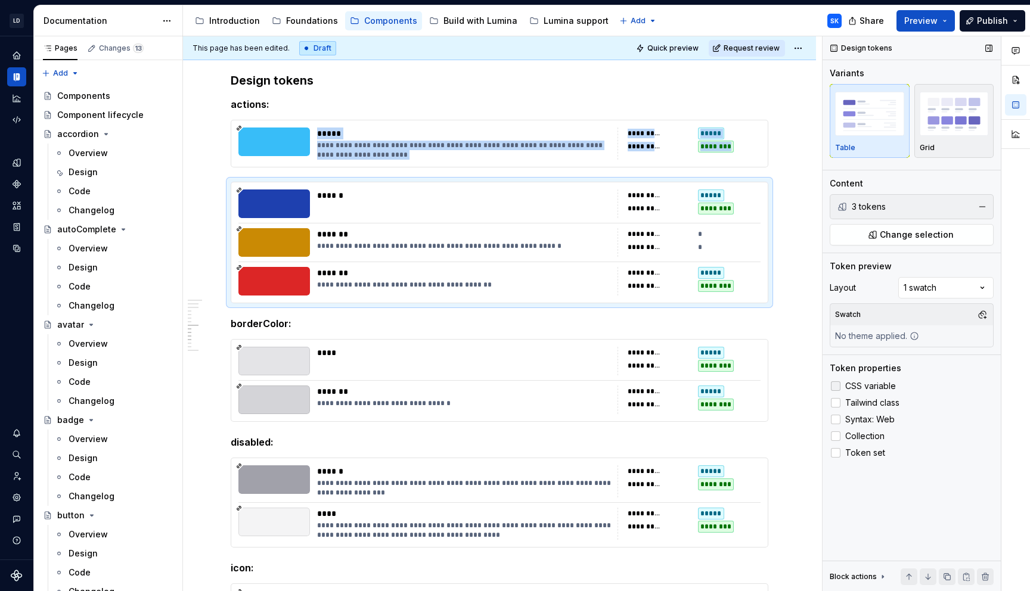
click at [868, 390] on span "CSS variable" at bounding box center [870, 387] width 51 height 10
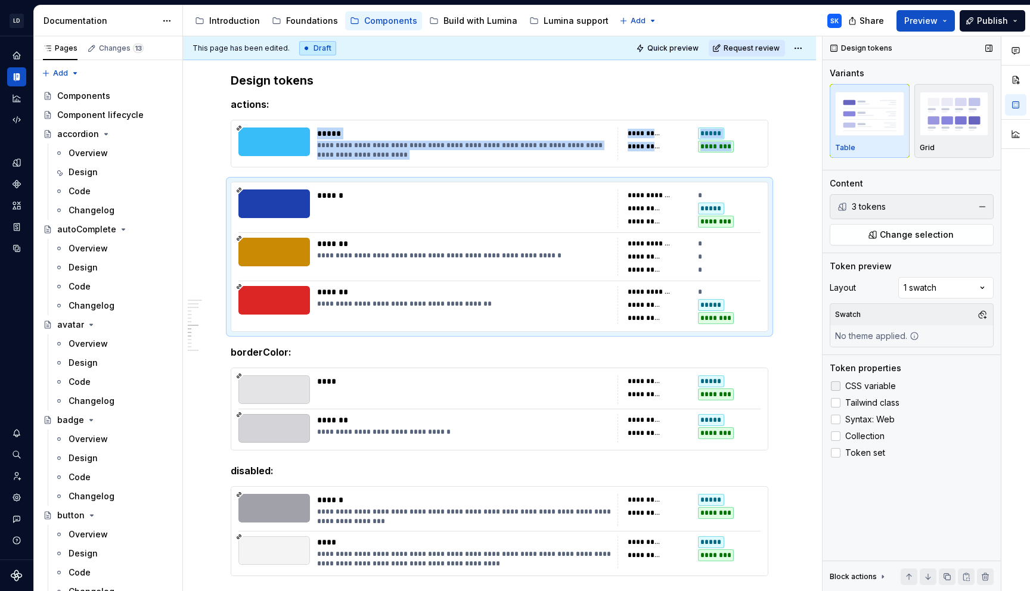
click at [868, 390] on span "CSS variable" at bounding box center [870, 387] width 51 height 10
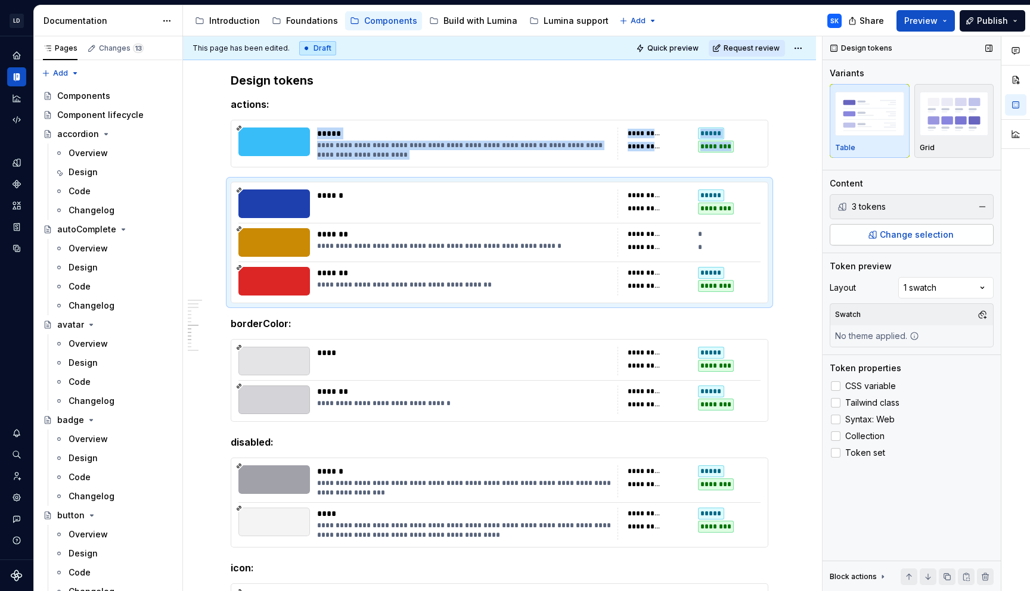
click at [944, 238] on span "Change selection" at bounding box center [917, 235] width 74 height 12
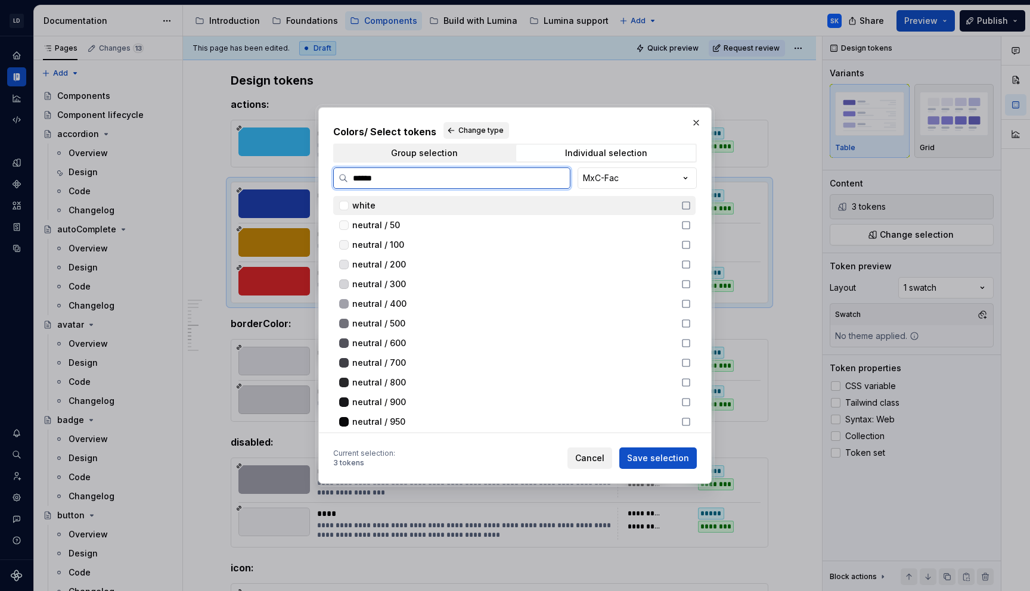
type input "*******"
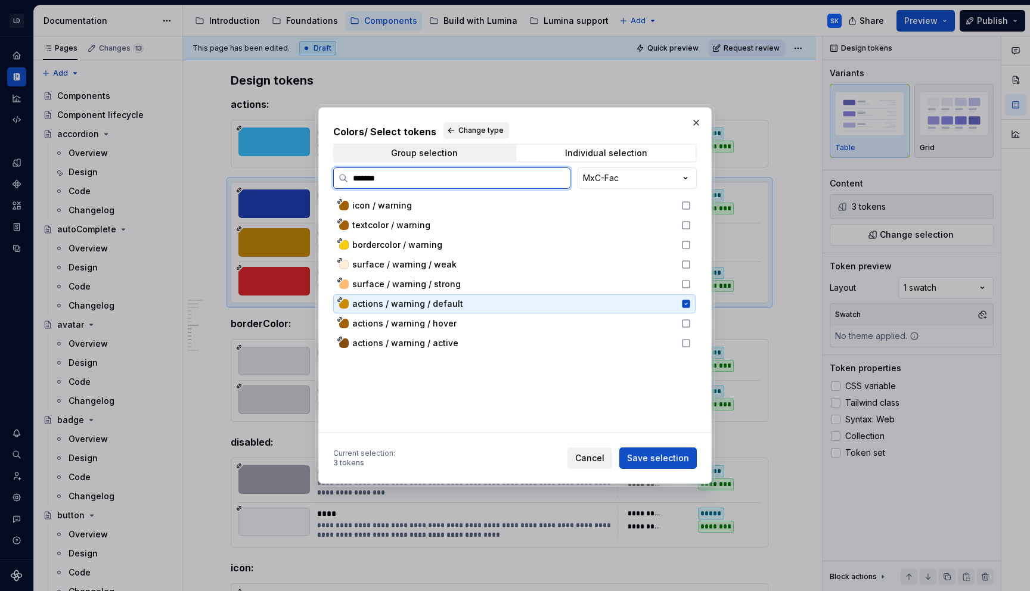
click at [690, 301] on icon at bounding box center [686, 304] width 8 height 8
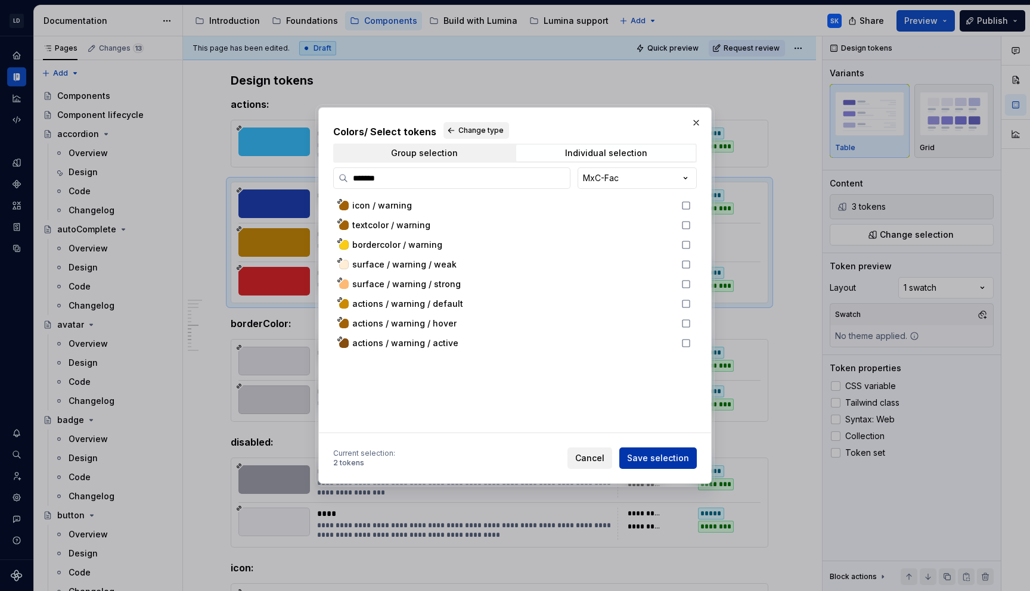
click at [671, 457] on span "Save selection" at bounding box center [658, 459] width 62 height 12
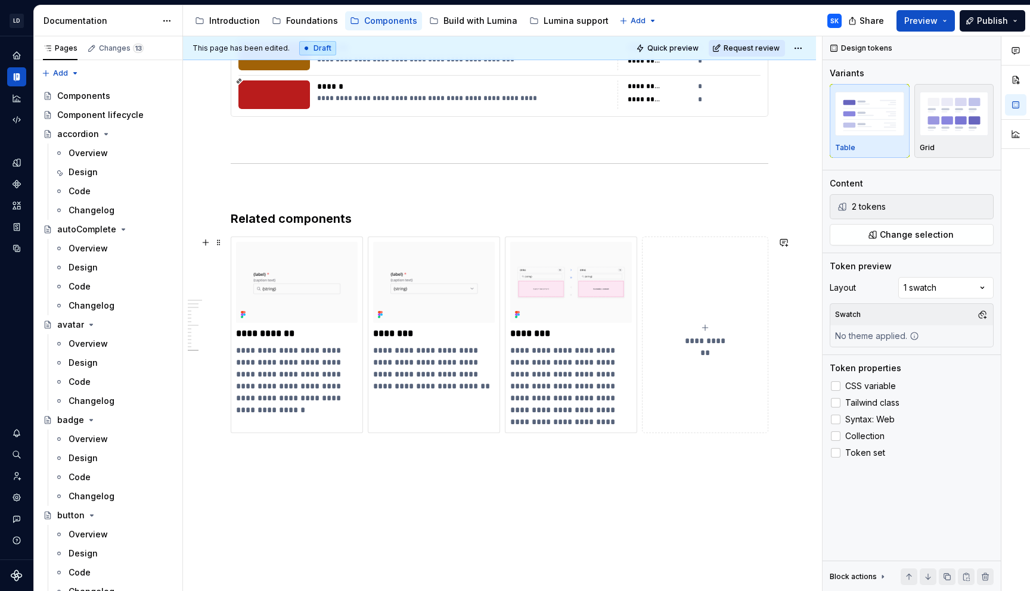
scroll to position [2645, 0]
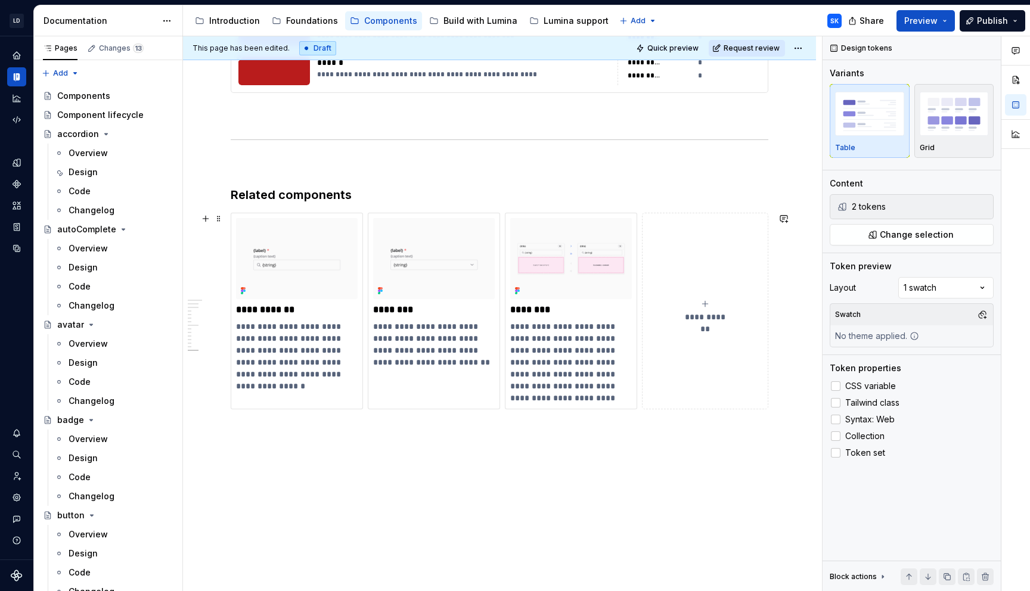
click at [710, 306] on icon "submit" at bounding box center [706, 304] width 10 height 10
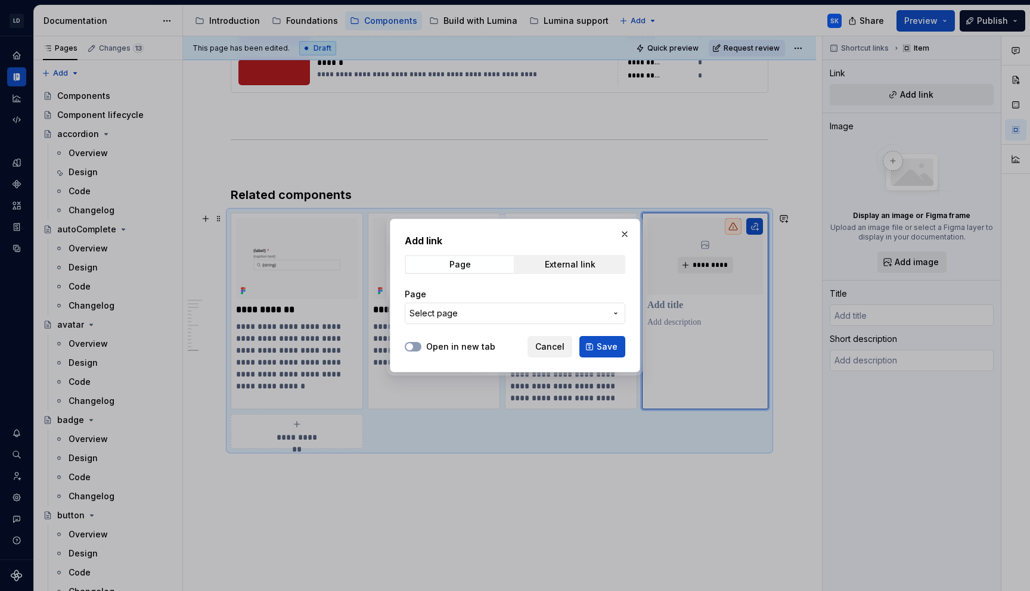
type textarea "*"
click at [507, 299] on div "Page" at bounding box center [515, 295] width 221 height 12
click at [506, 306] on button "Select page" at bounding box center [515, 313] width 221 height 21
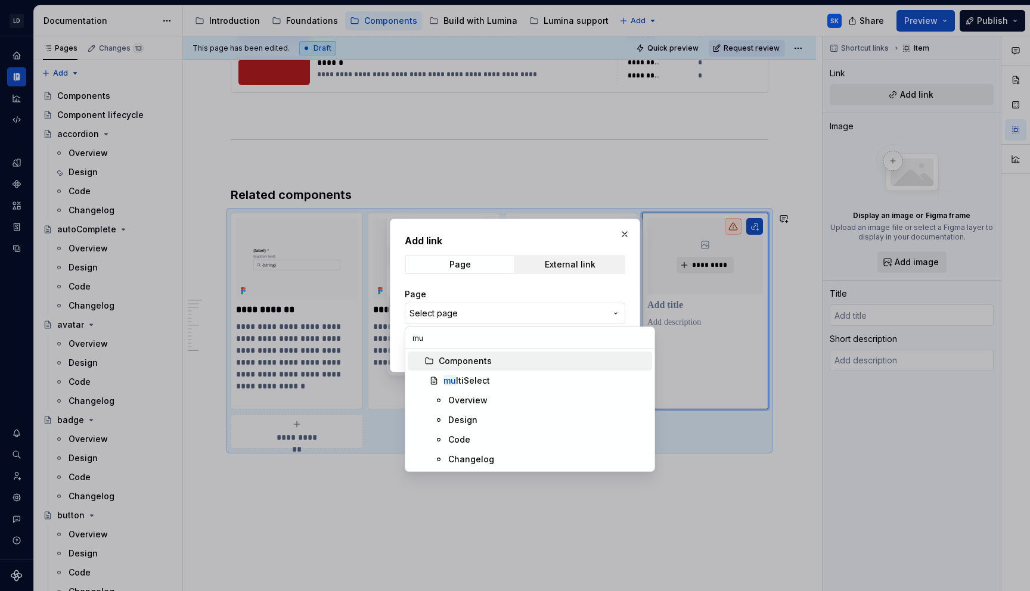
type input "mul"
click at [478, 373] on span "mul tiSelect" at bounding box center [530, 380] width 244 height 19
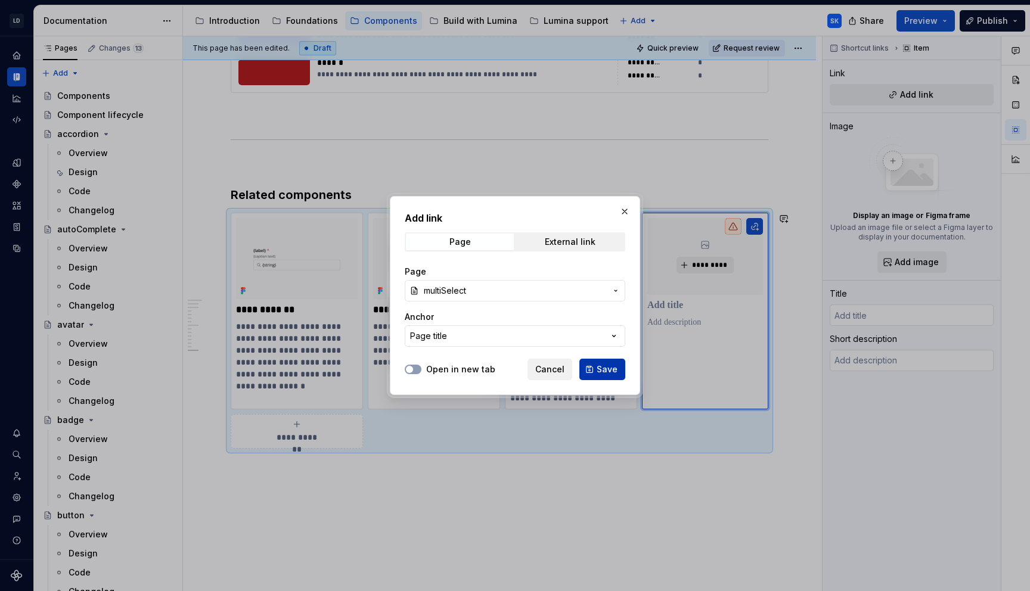
click at [605, 367] on span "Save" at bounding box center [607, 370] width 21 height 12
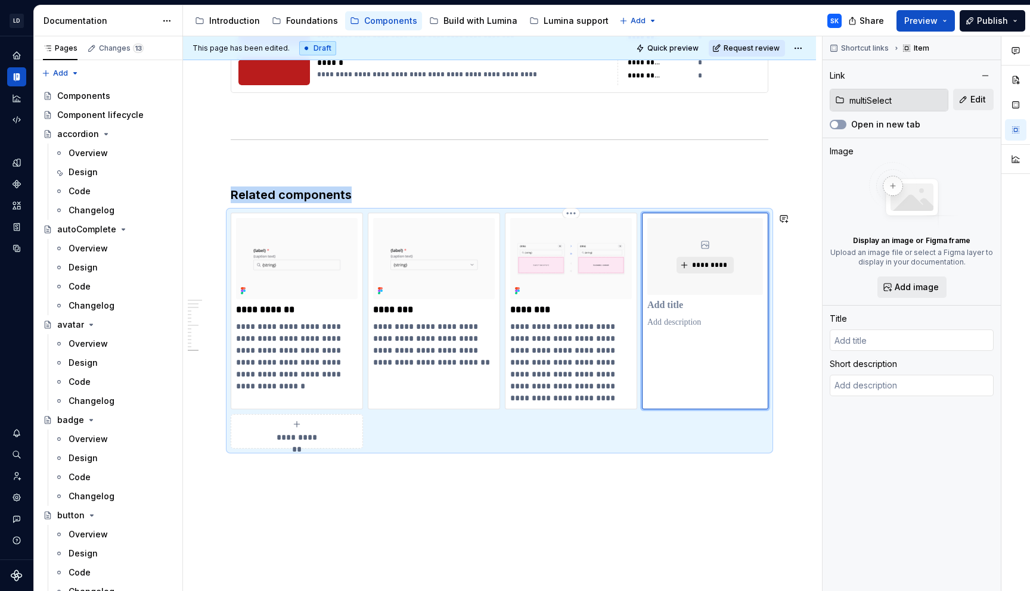
type textarea "*"
type input "multiSelect"
type textarea "lets users select one or multiple options from a list"
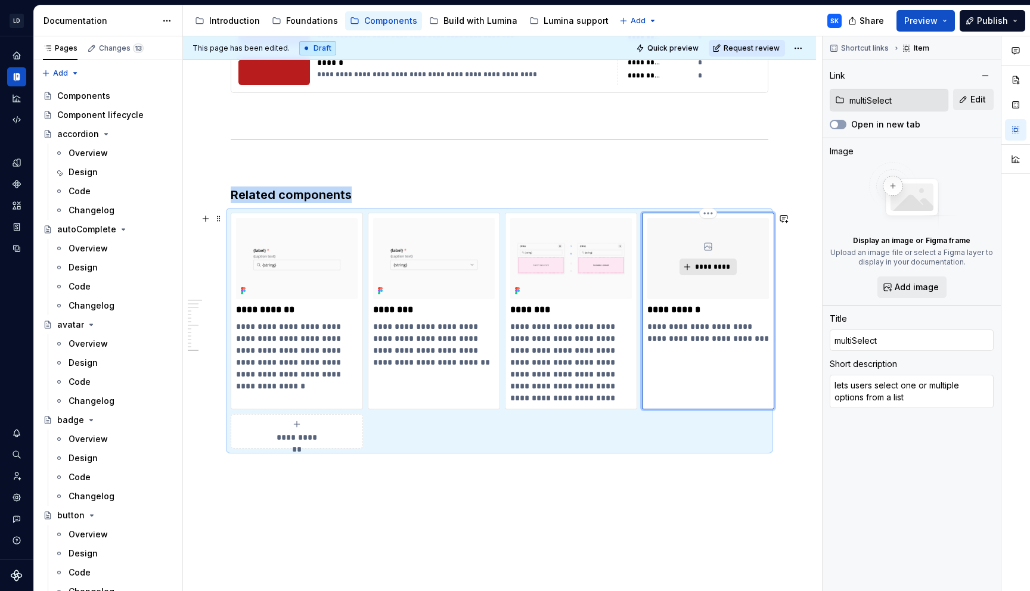
click at [703, 267] on span "*********" at bounding box center [713, 267] width 36 height 10
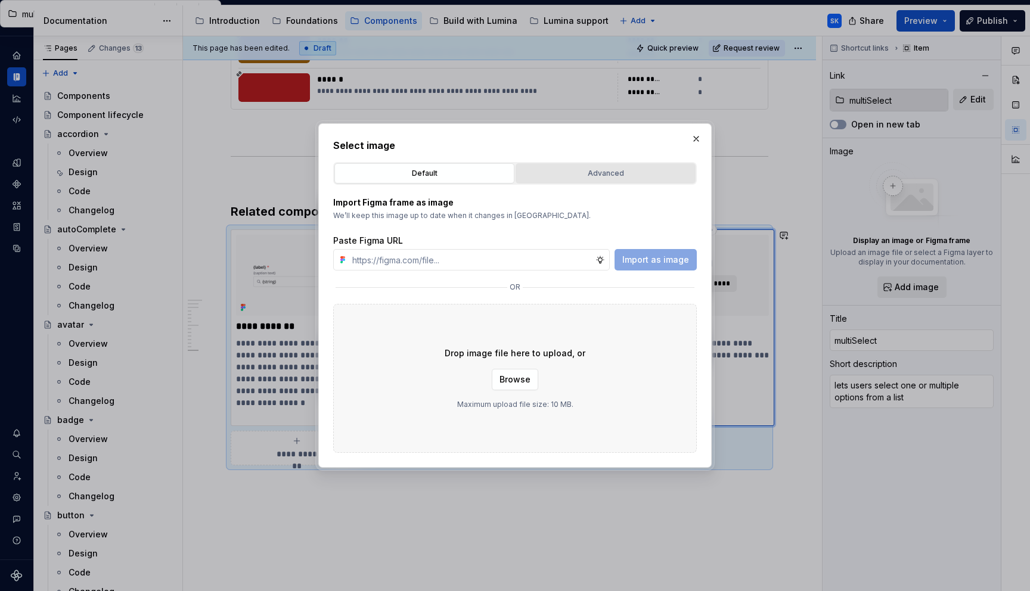
click at [619, 171] on div "Advanced" at bounding box center [606, 174] width 172 height 12
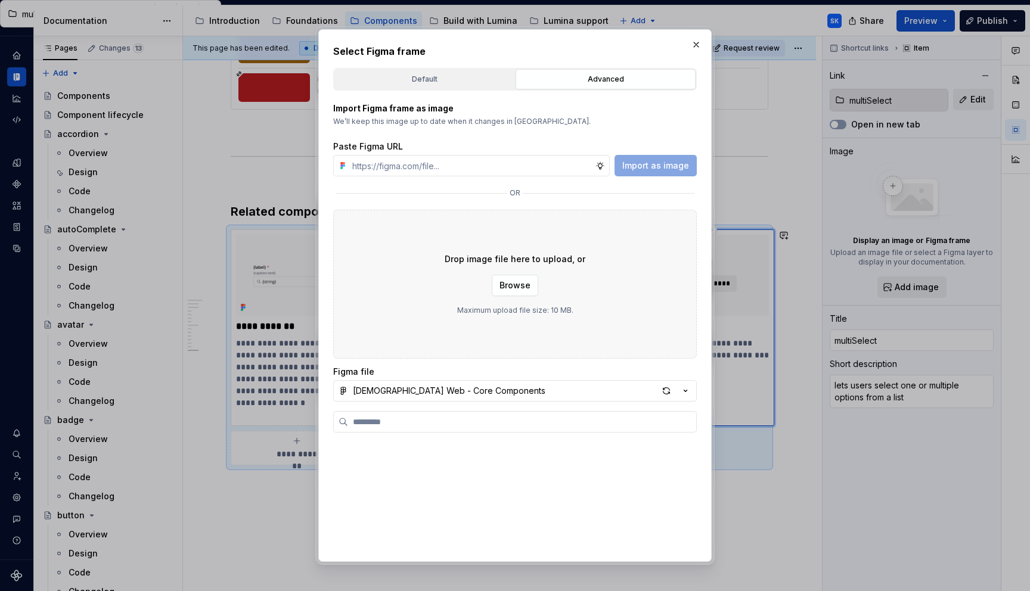
scroll to position [2662, 0]
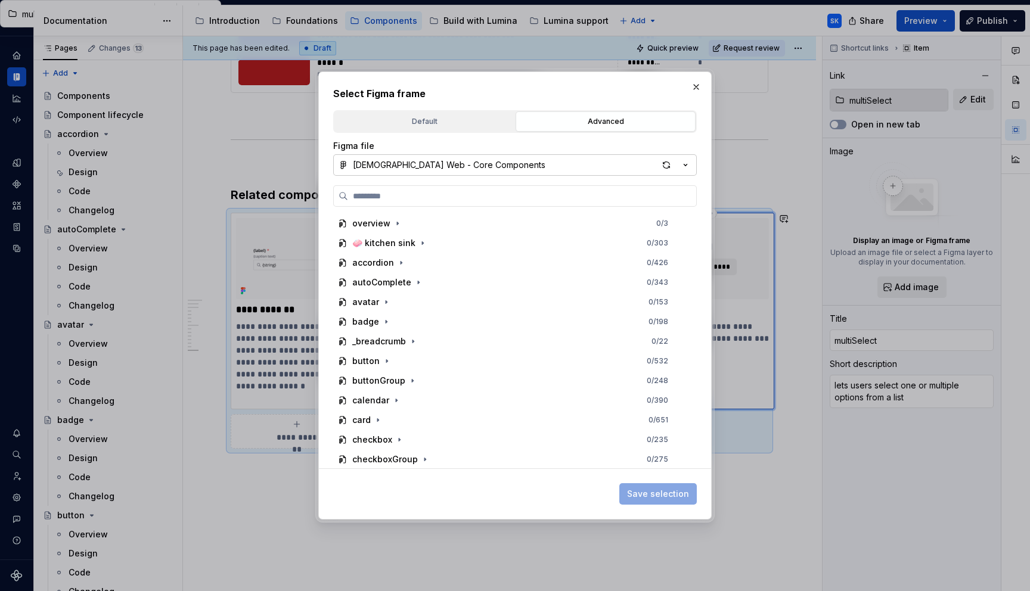
click at [594, 174] on button "[DEMOGRAPHIC_DATA] Web - Core Components" at bounding box center [515, 164] width 364 height 21
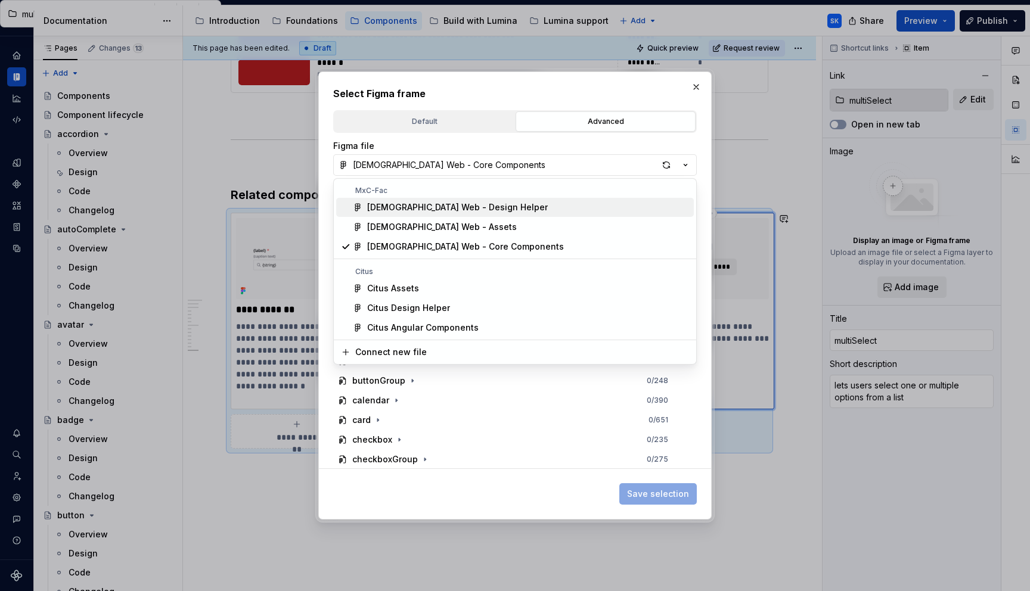
click at [492, 206] on div "[DEMOGRAPHIC_DATA] Web - Design Helper" at bounding box center [528, 208] width 322 height 12
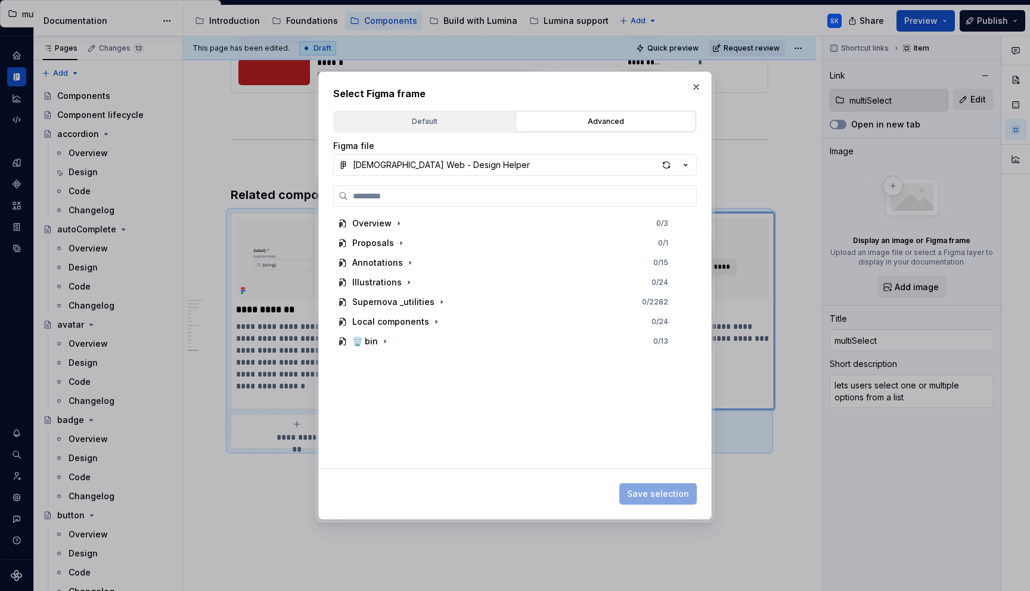
type textarea "*"
